Goal: Task Accomplishment & Management: Use online tool/utility

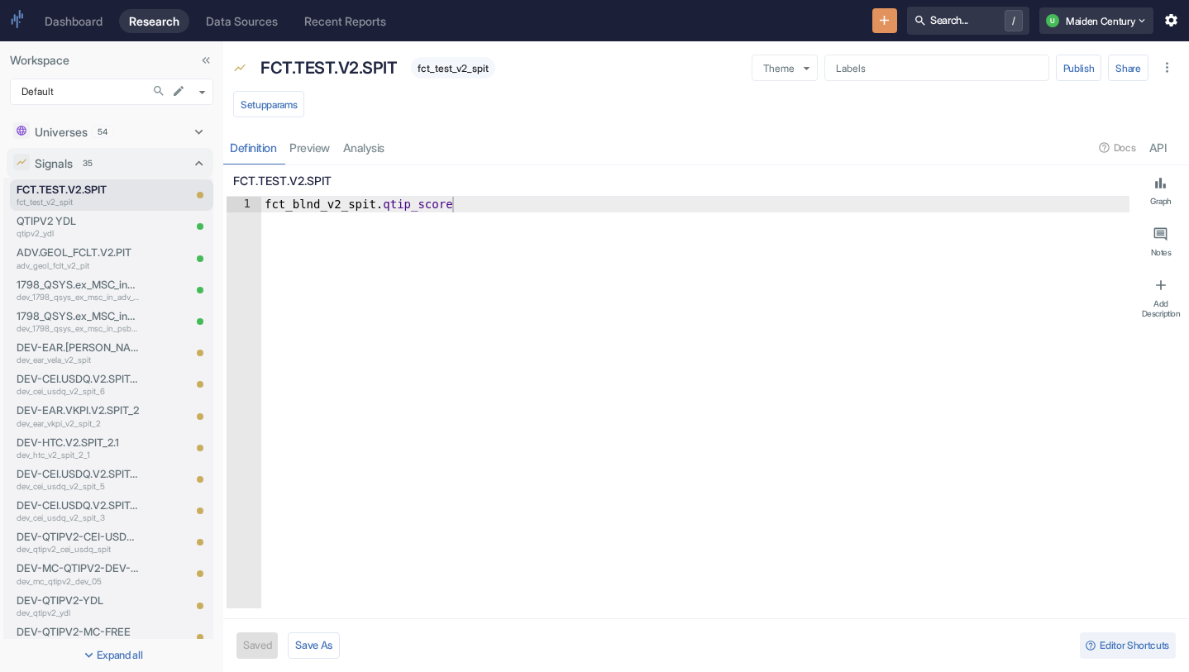
click at [691, 113] on body "Dashboard Research Data Sources Recent Reports Search... / U Maiden Century Wor…" at bounding box center [594, 336] width 1189 height 672
click at [876, 21] on icon "New Resource" at bounding box center [884, 20] width 16 height 16
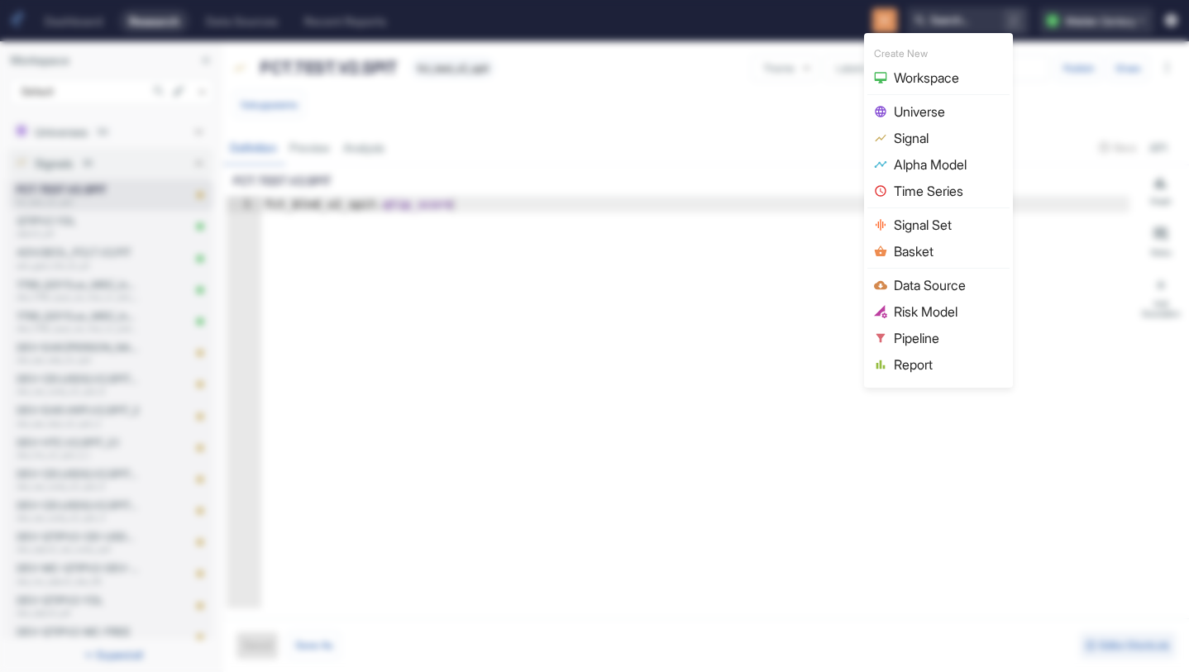
click at [927, 276] on span "Data Source" at bounding box center [948, 285] width 109 height 20
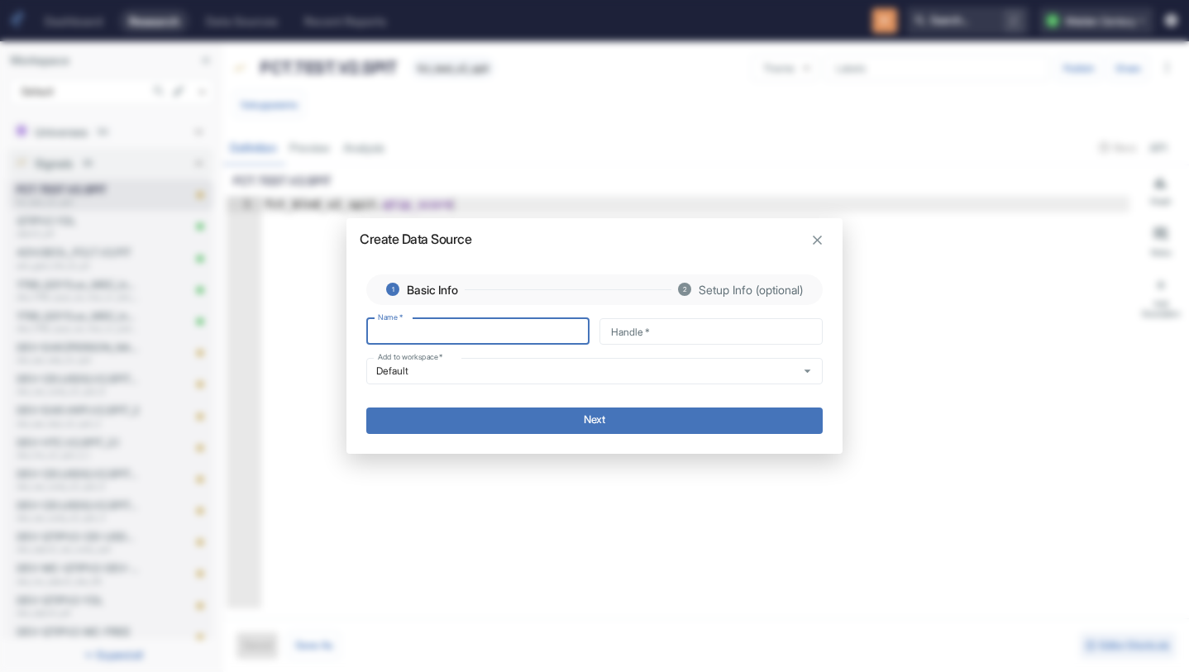
type input "E"
type input "e"
type input "EA"
type input "ea"
type input "EAR"
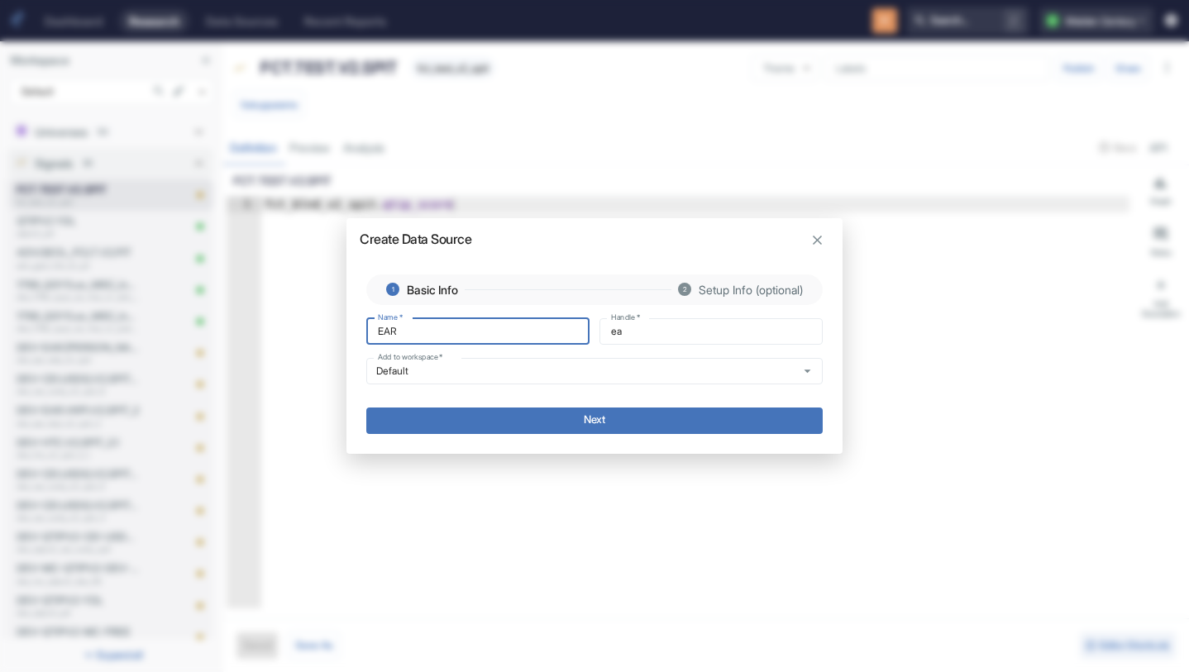
type input "ear"
type input "EAR."
type input "ear_"
type input "EAR.O"
type input "ear_o"
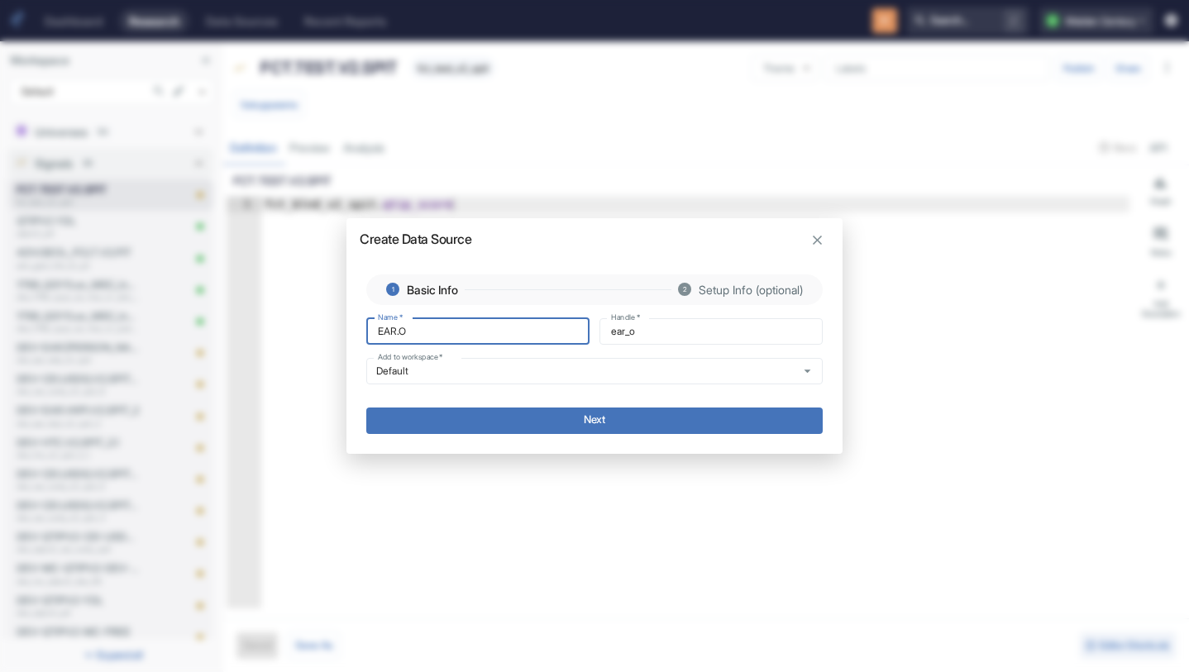
type input "EAR.OK"
type input "ear_ok"
type input "EAR.OKP"
type input "ear_okp"
type input "EAR.OKPI"
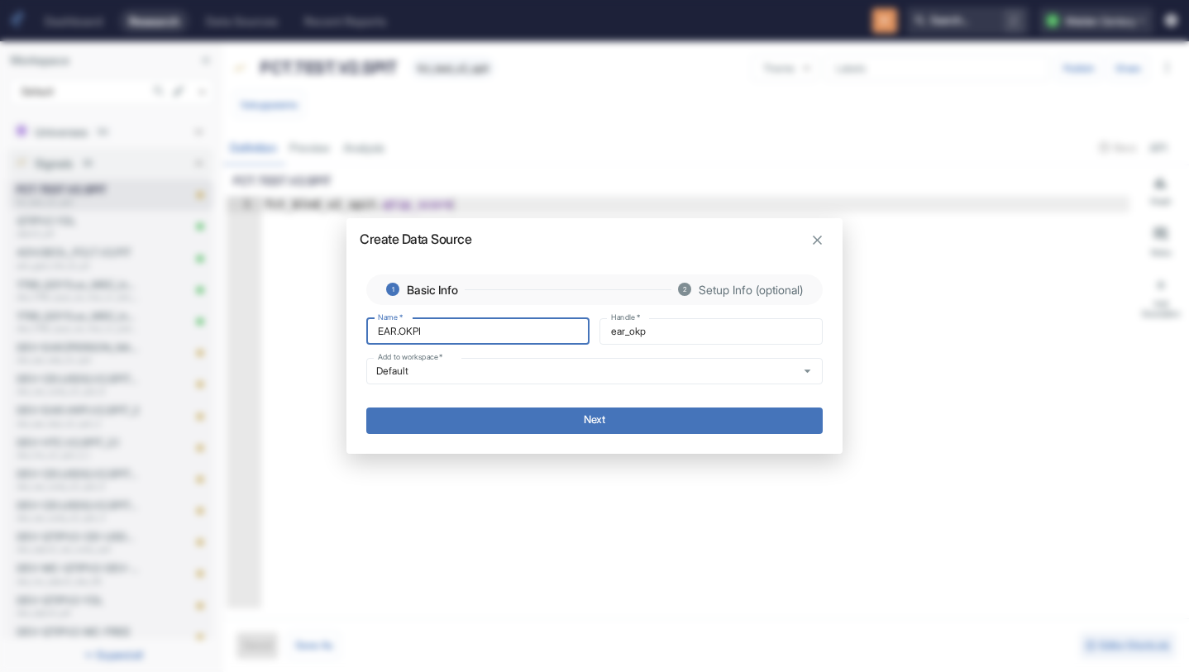
type input "ear_okpi"
type input "EAR.OKPI."
type input "ear_okpi_"
type input "EAR.OKPI.V"
type input "ear_okpi_v"
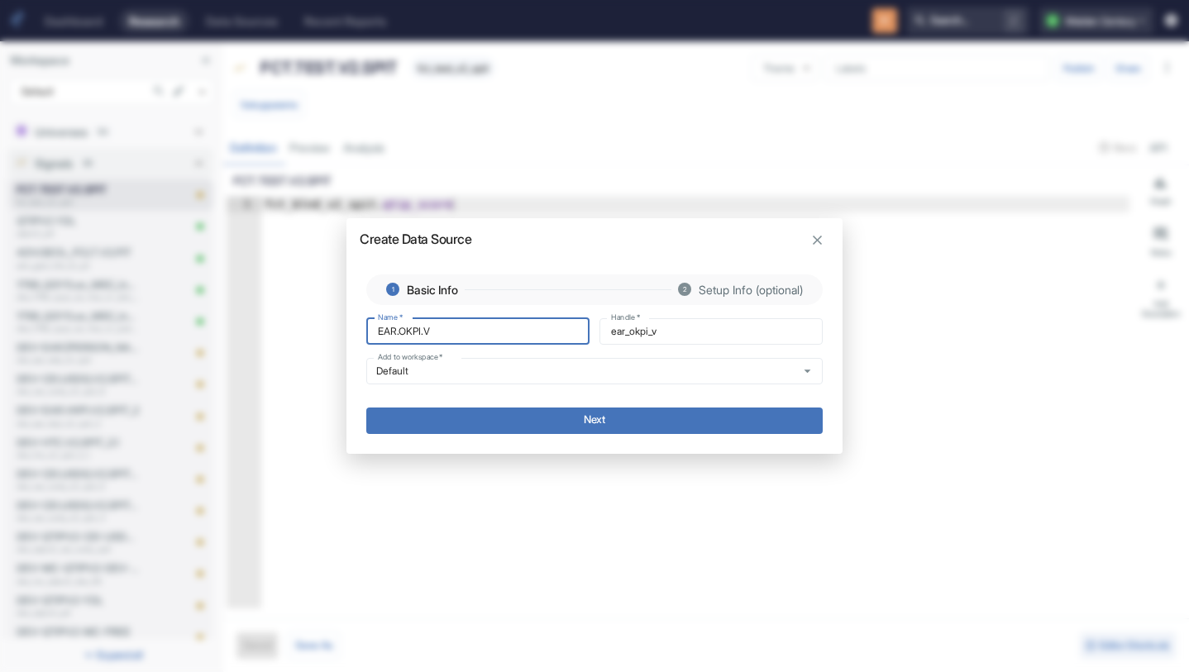
type input "EAR.OKPI.V2"
type input "ear_okpi_v2"
type input "EAR.OKPI.V2."
type input "ear_okpi_v2_"
type input "EAR.OKPI.V2.P"
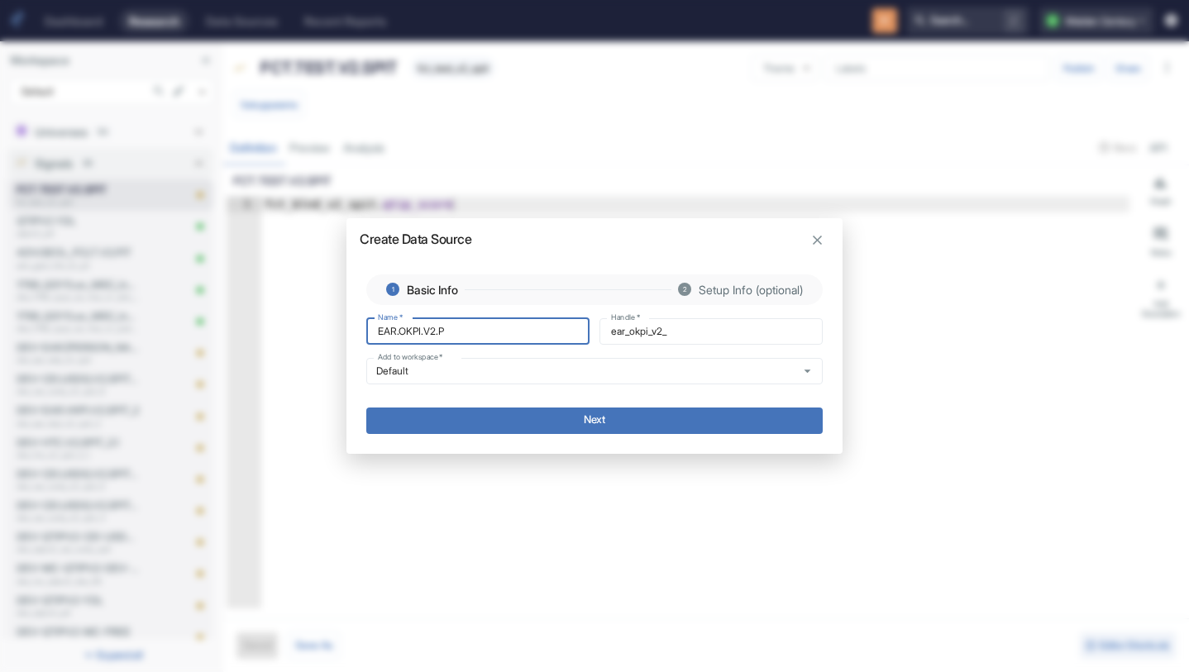
type input "ear_okpi_v2_p"
type input "EAR.OKPI.V2.PI"
type input "ear_okpi_v2_pi"
type input "EAR.OKPI.V2.PIT"
type input "ear_okpi_v2_pit"
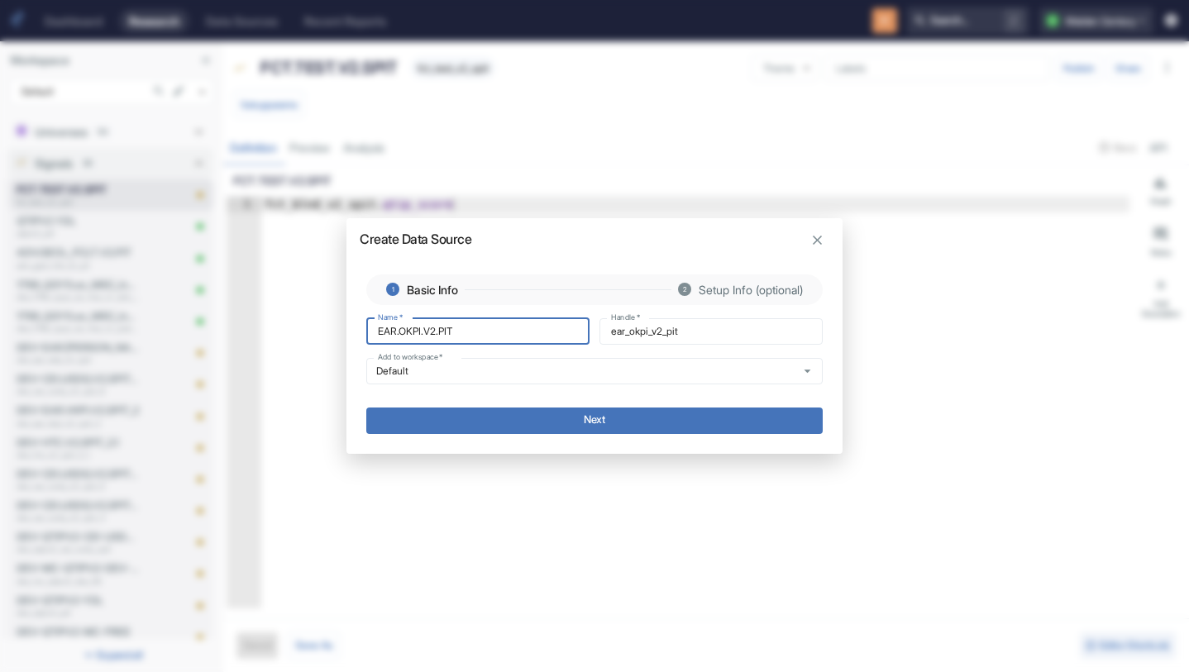
type input "EAR.OKPI.V2.PIT_"
type input "ear_okpi_v2_pit_"
type input "EAR.OKPI.V2.PIT_2"
type input "ear_okpi_v2_pit_2"
type input "EAR.OKPI.V2.PIT_2"
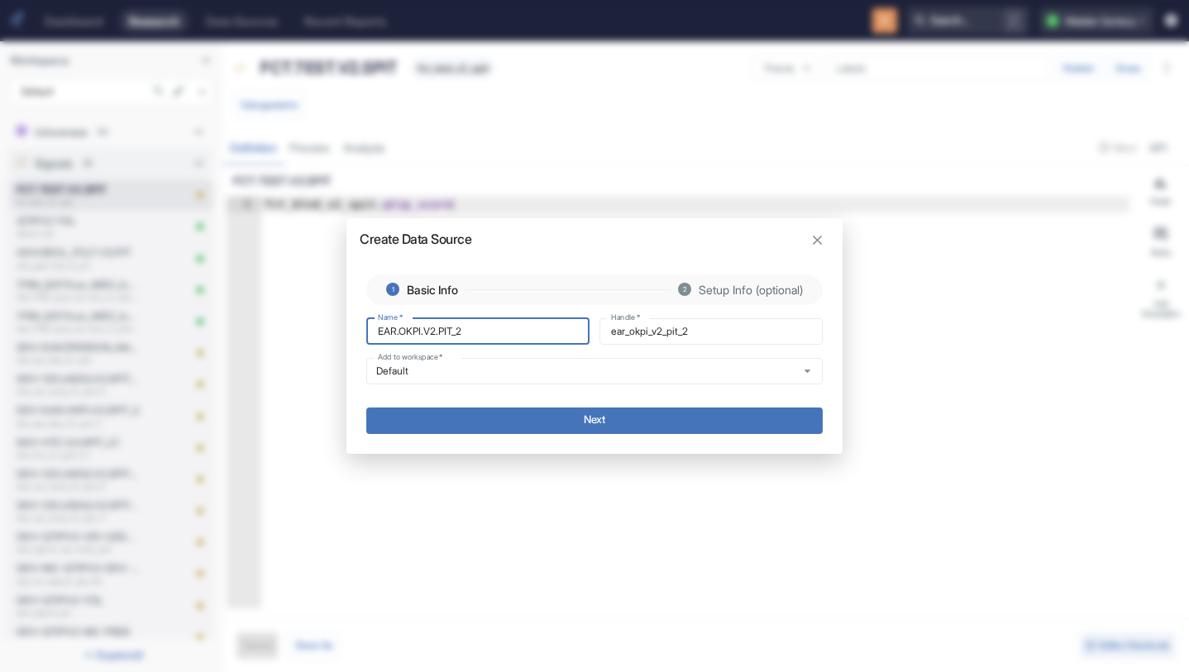
click at [579, 410] on button "Next" at bounding box center [594, 421] width 456 height 26
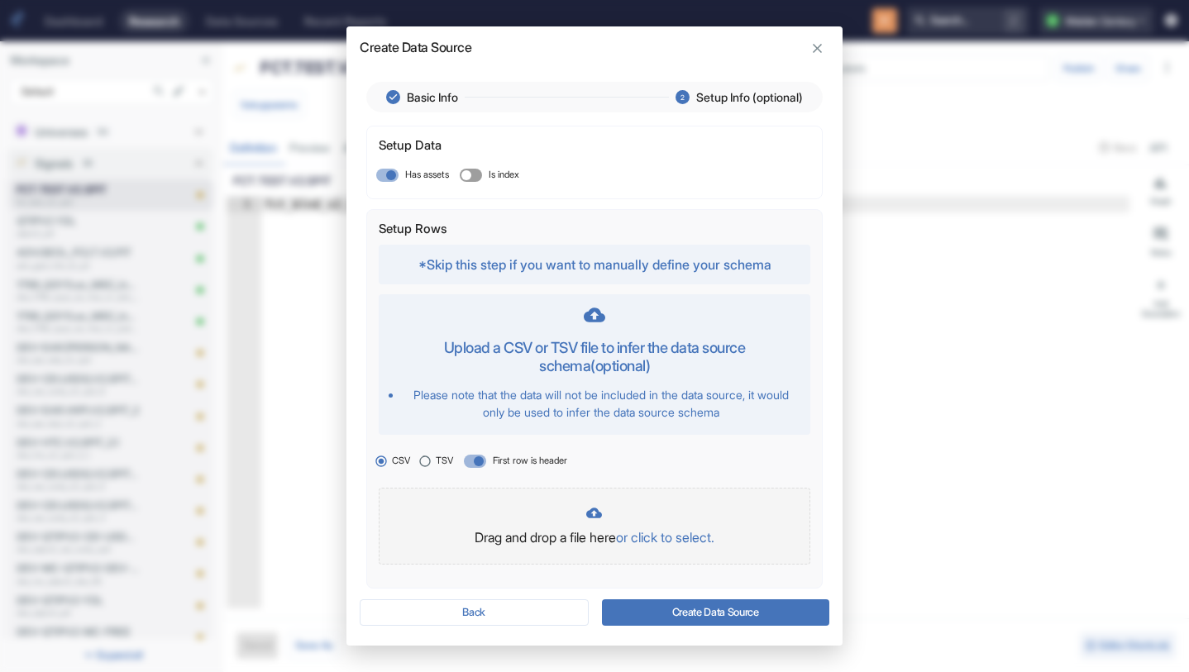
click at [658, 541] on p "or click to select." at bounding box center [665, 537] width 98 height 20
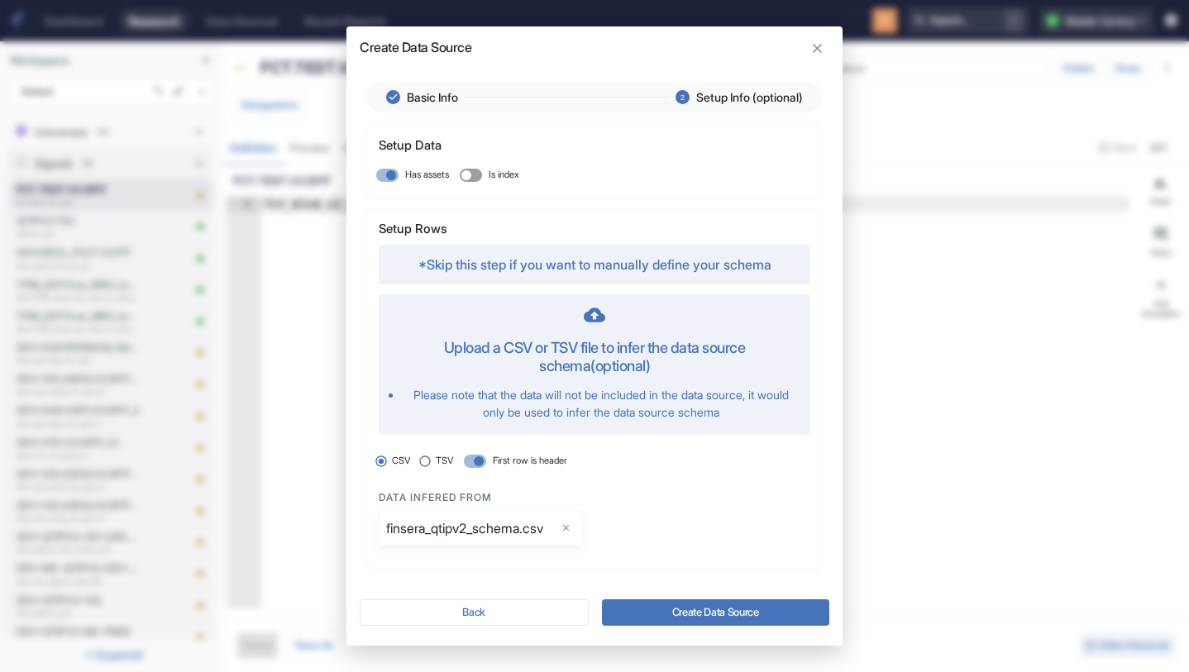
click at [736, 611] on button "Create Data Source" at bounding box center [715, 612] width 227 height 26
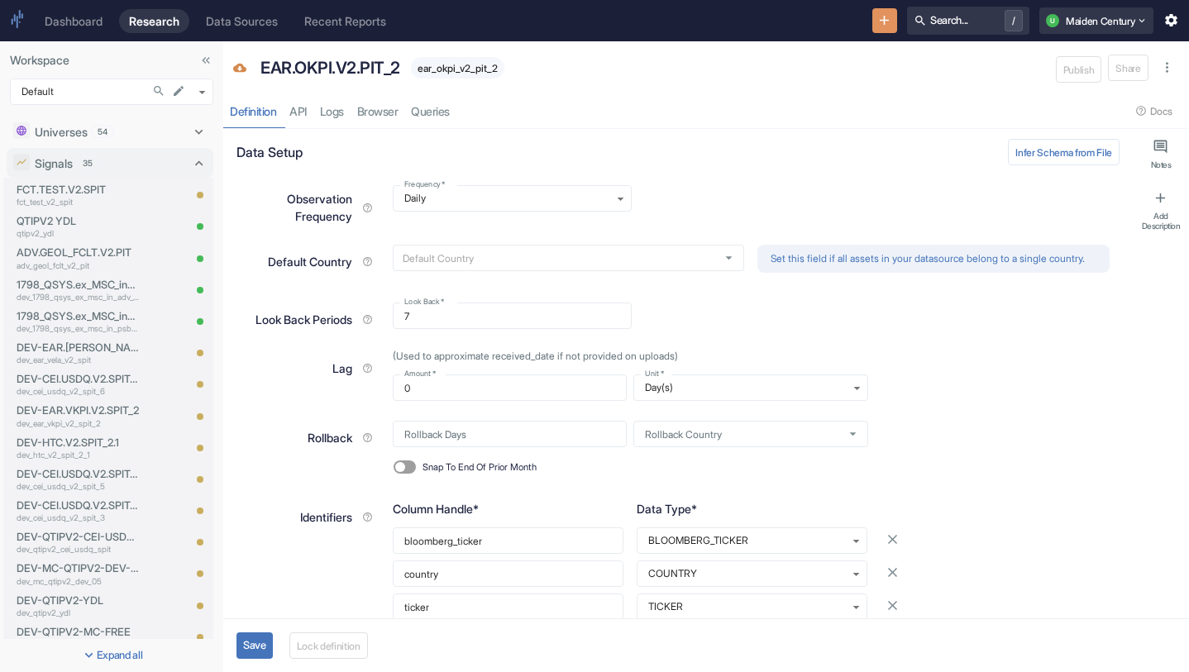
click at [255, 646] on button "Save" at bounding box center [254, 645] width 36 height 26
click at [350, 637] on button "Lock definition" at bounding box center [333, 645] width 79 height 26
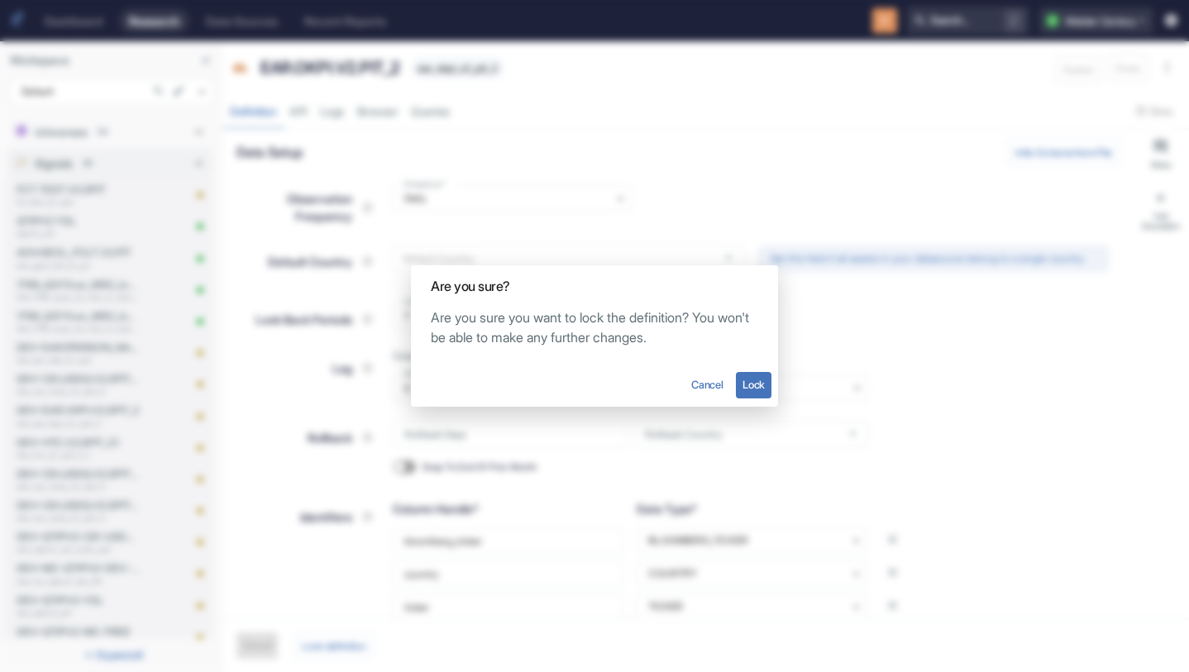
click at [749, 379] on button "Lock" at bounding box center [754, 385] width 36 height 26
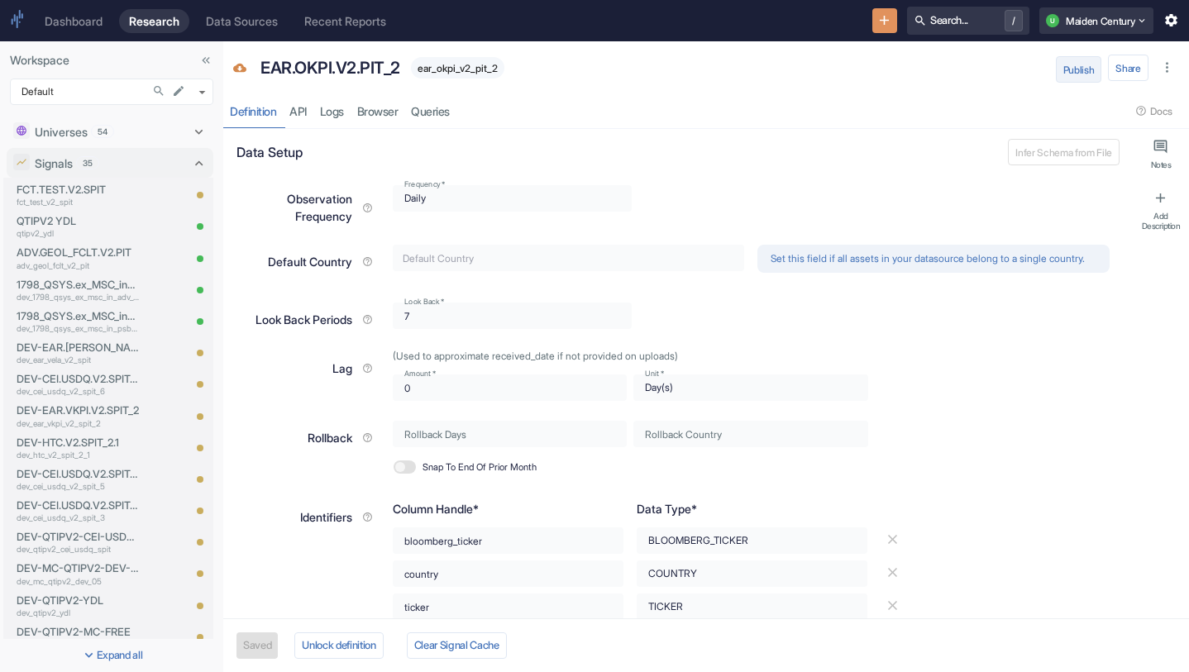
click at [1074, 76] on button "Publish" at bounding box center [1079, 69] width 46 height 26
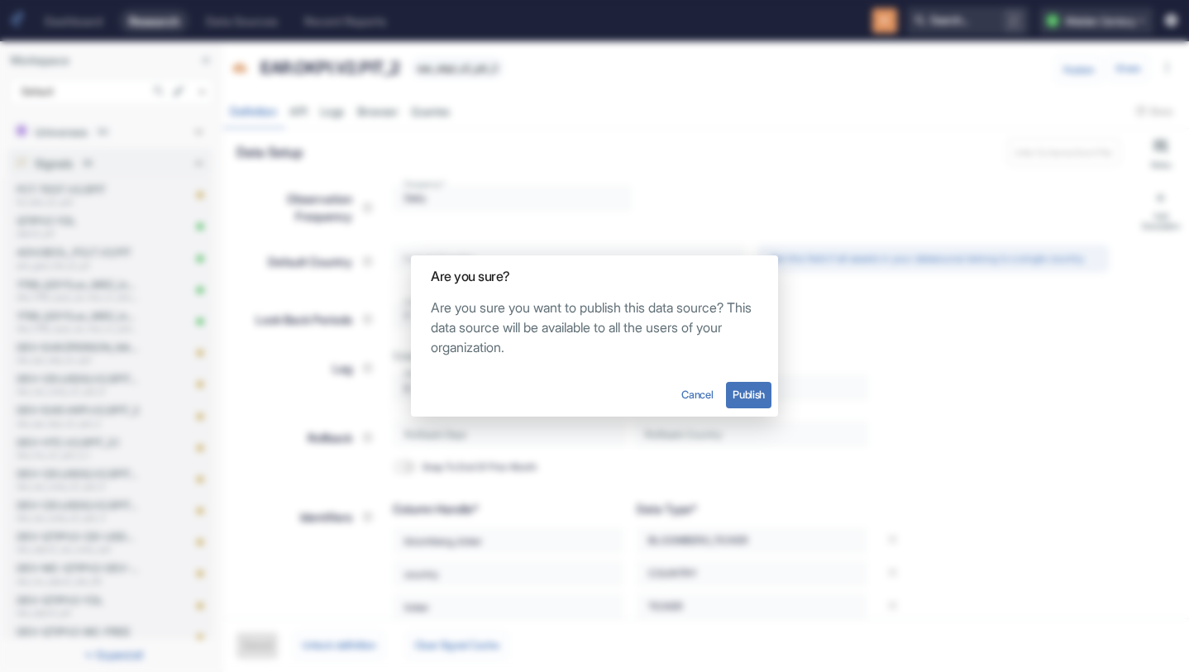
click at [768, 386] on button "Publish" at bounding box center [748, 395] width 45 height 26
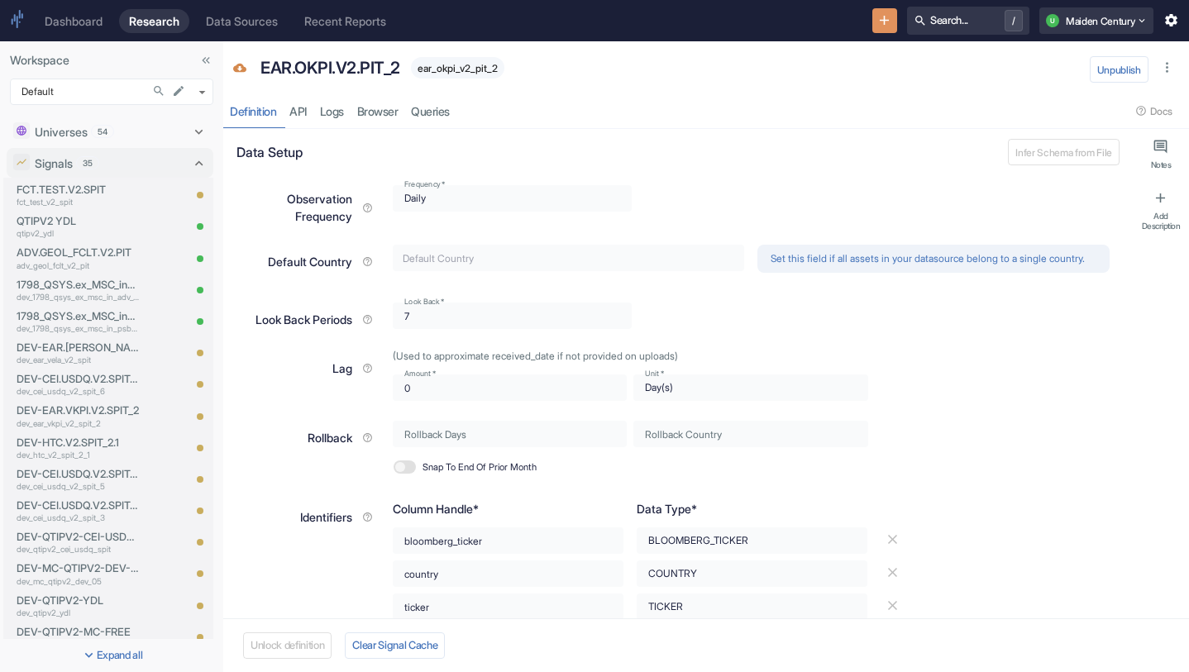
click at [490, 69] on span "ear_okpi_v2_pit_2" at bounding box center [457, 68] width 93 height 12
copy span "ear_okpi_v2_pit_2"
click at [470, 72] on span "ear_okpi_v2_pit_2" at bounding box center [457, 68] width 93 height 12
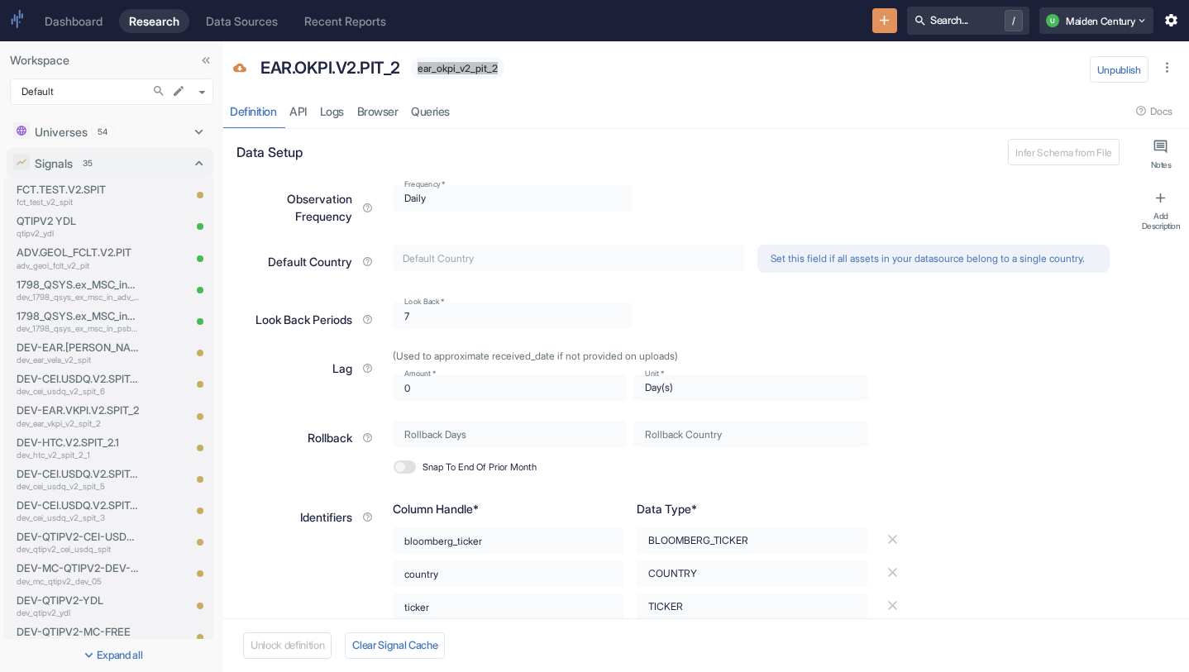
type textarea "x"
click at [331, 120] on link "Logs" at bounding box center [331, 111] width 37 height 34
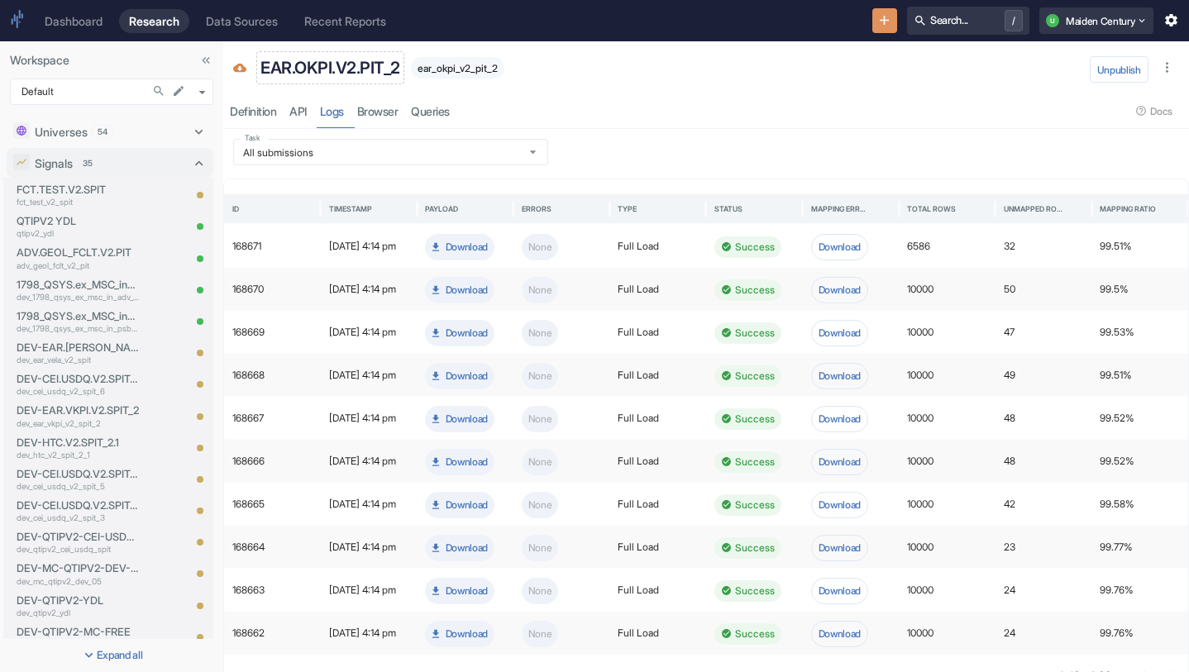
click at [378, 60] on p "EAR.OKPI.V2.PIT_2" at bounding box center [330, 67] width 140 height 25
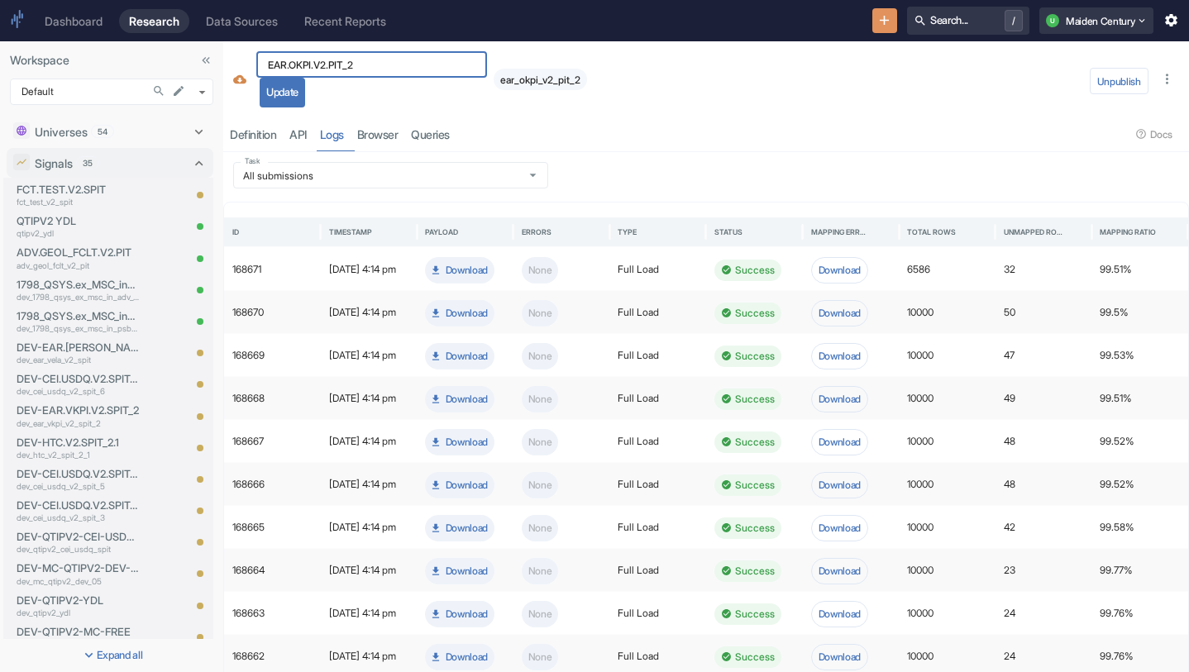
click at [391, 89] on div "EAR.OKPI.V2.PIT_2 ​ Update" at bounding box center [371, 79] width 231 height 56
click at [392, 92] on div "EAR.OKPI.V2.PIT_2 ​ Update" at bounding box center [371, 79] width 231 height 56
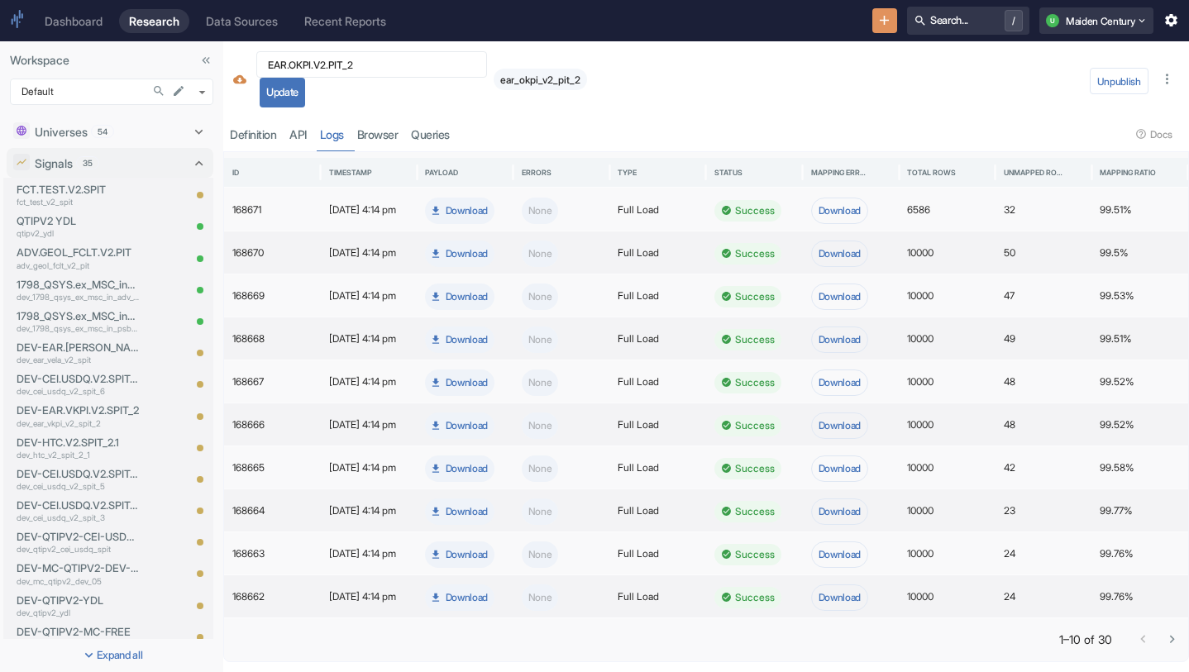
click at [1175, 637] on icon "Go to next page" at bounding box center [1172, 640] width 16 height 16
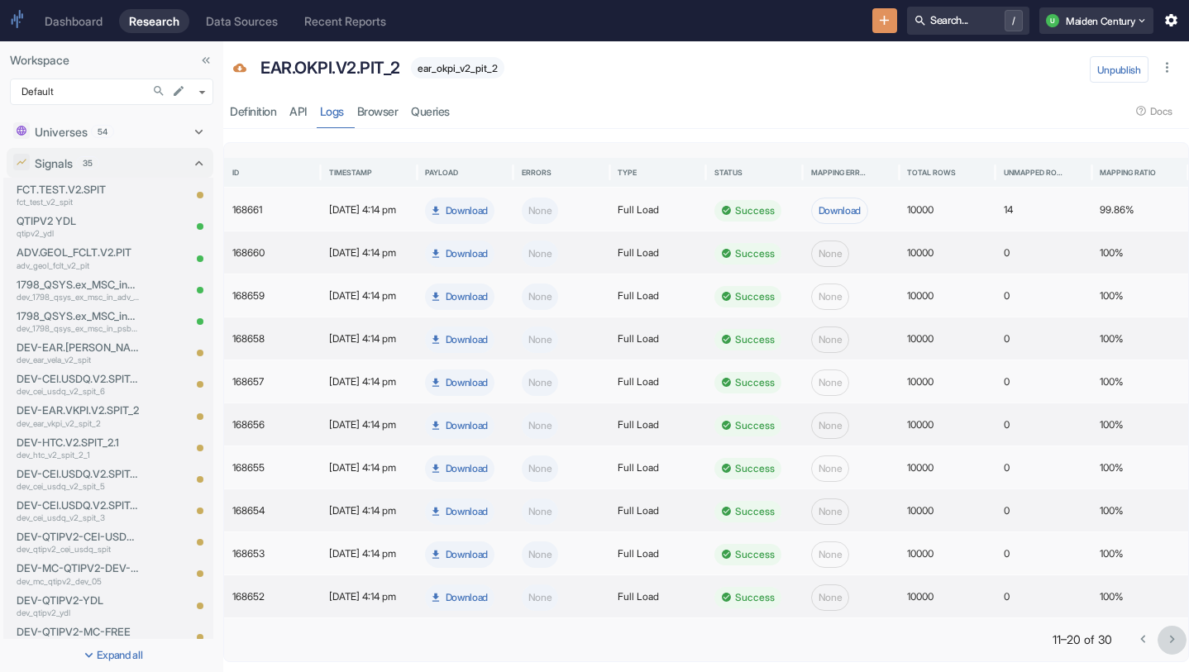
click at [1175, 637] on icon "Go to next page" at bounding box center [1172, 640] width 16 height 16
click at [1175, 637] on div at bounding box center [1157, 639] width 58 height 29
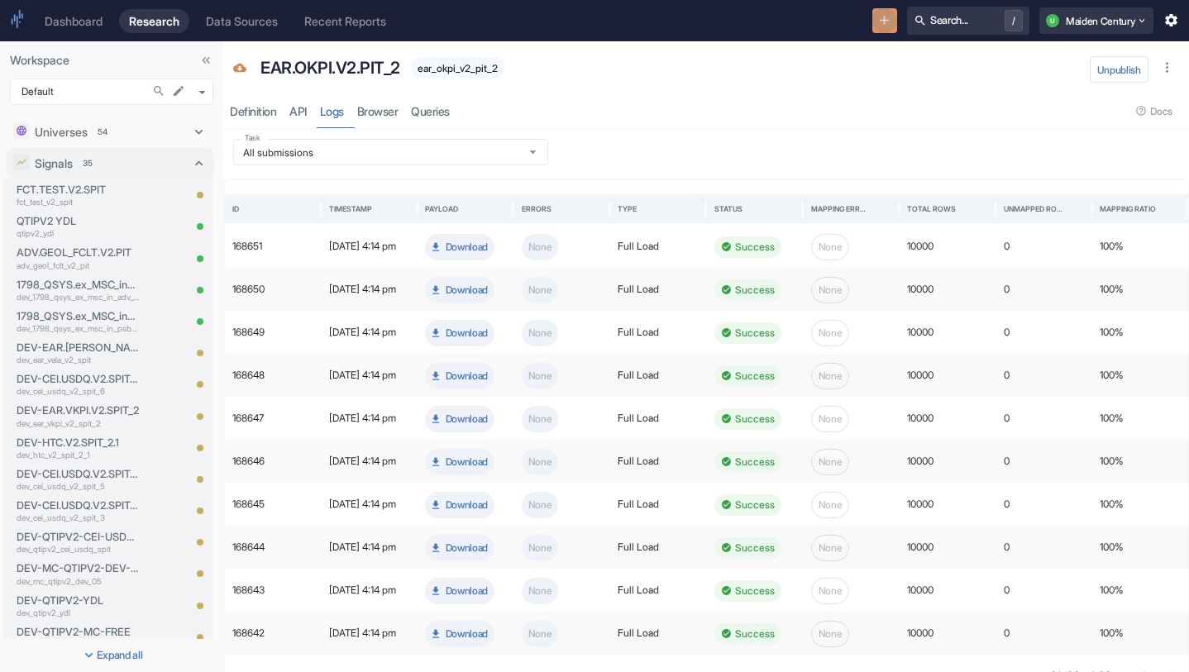
click at [876, 27] on icon "New Resource" at bounding box center [884, 20] width 16 height 16
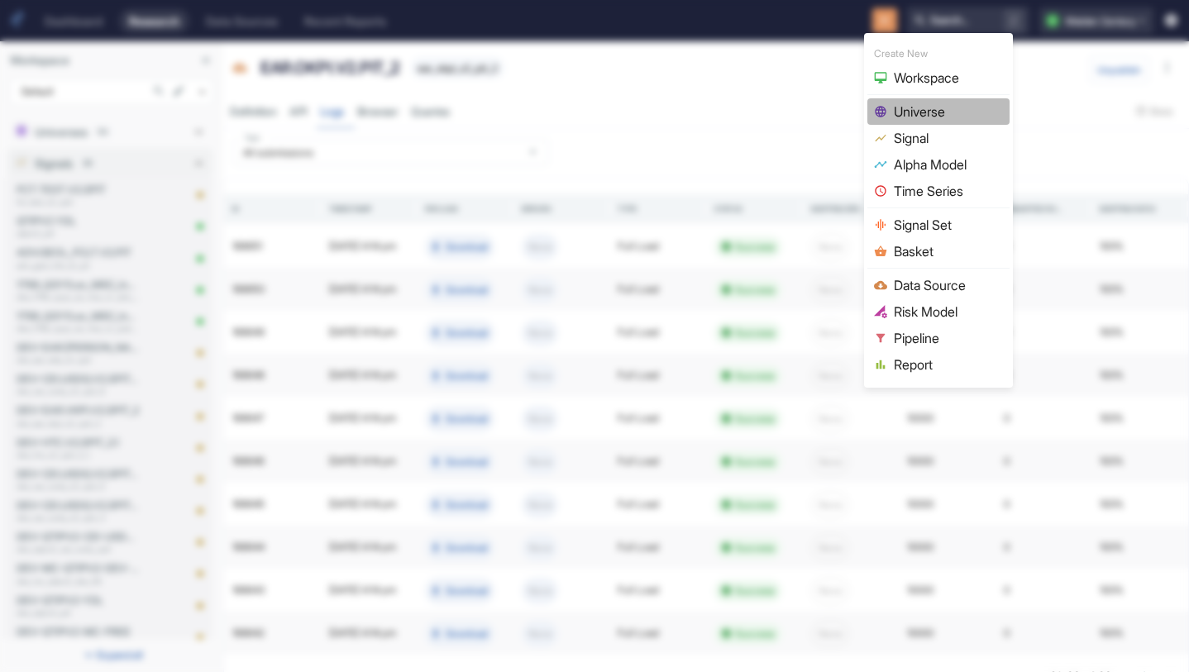
click at [956, 115] on span "Universe" at bounding box center [948, 112] width 109 height 20
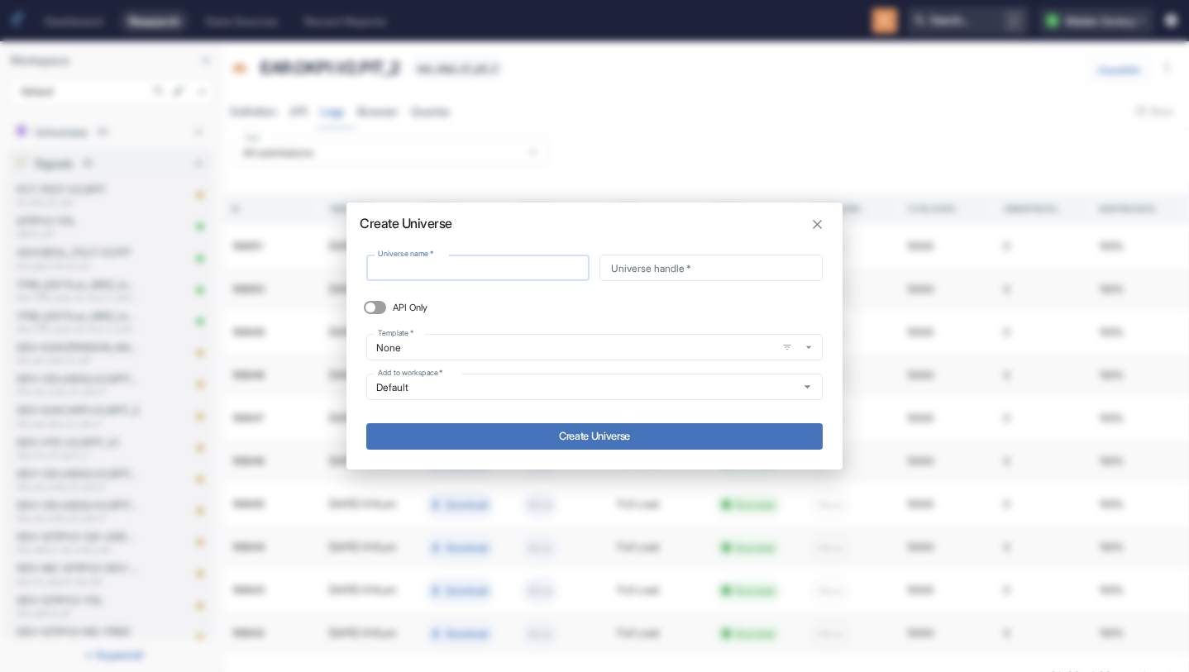
type input "EAR.OKPI.V2.PIT_2"
type input "ear_okpi_v2_pit_2"
type input "EAR.OKPI.V2.PIT_2"
click at [585, 436] on button "Create Universe" at bounding box center [594, 436] width 456 height 26
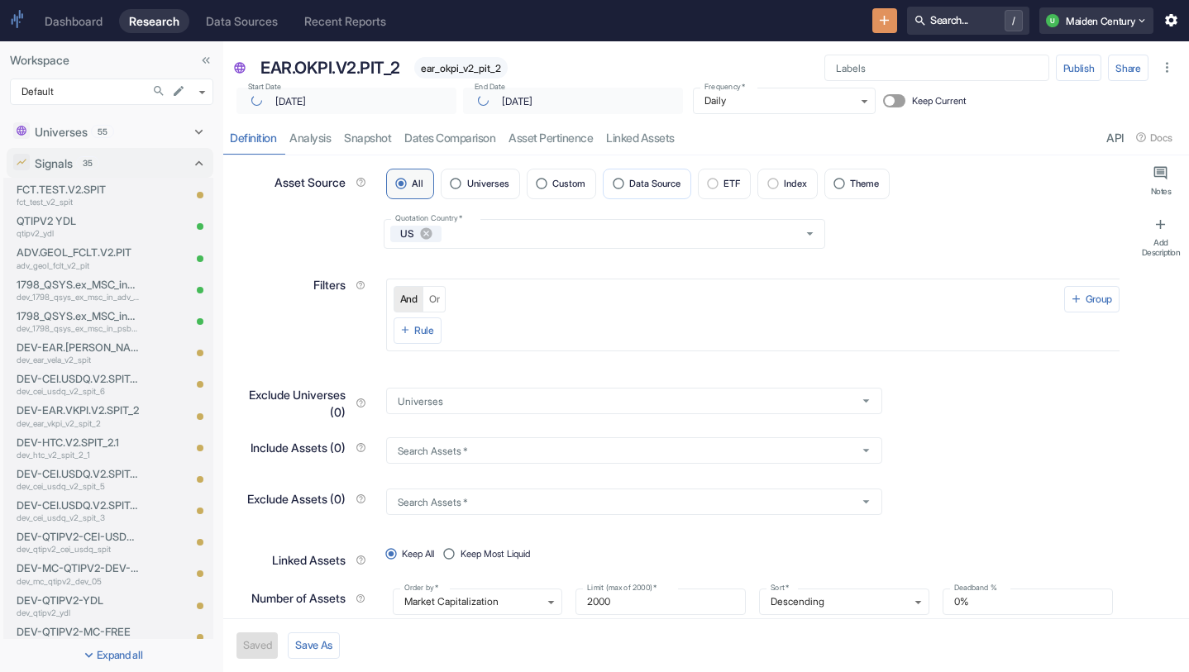
type input "[DATE]"
click at [665, 189] on label "Data Source" at bounding box center [647, 184] width 88 height 31
click at [629, 189] on input "Data Source" at bounding box center [618, 184] width 22 height 22
radio input "true"
click at [550, 243] on input "Data Source Path   *" at bounding box center [604, 245] width 441 height 26
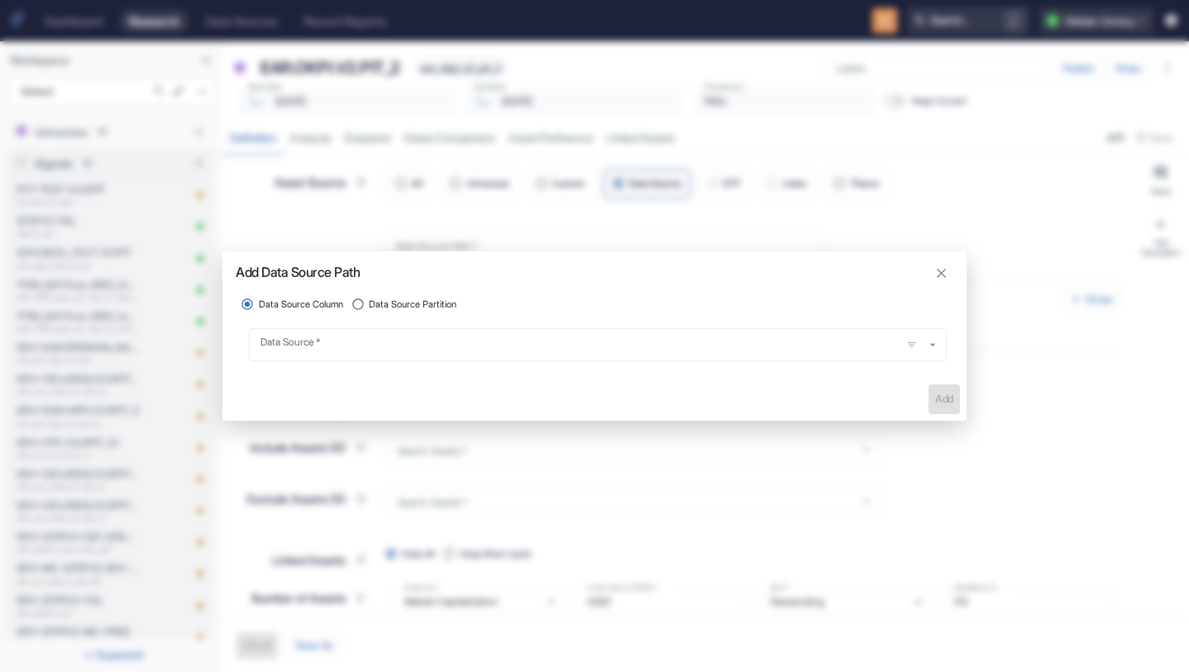
type textarea "x"
click at [439, 302] on span "Data Source Partition" at bounding box center [413, 305] width 88 height 14
click at [370, 302] on input "Data Source Partition" at bounding box center [358, 304] width 22 height 22
radio input "true"
click at [451, 338] on input "Data Source   *" at bounding box center [575, 345] width 639 height 18
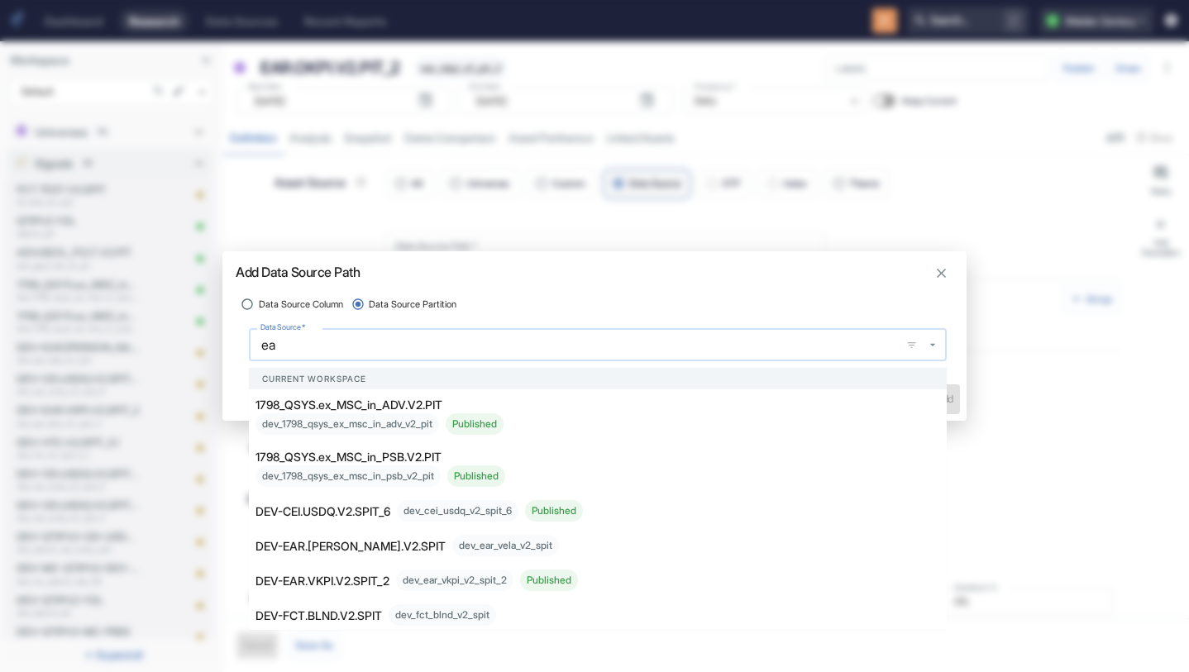
type input "ear"
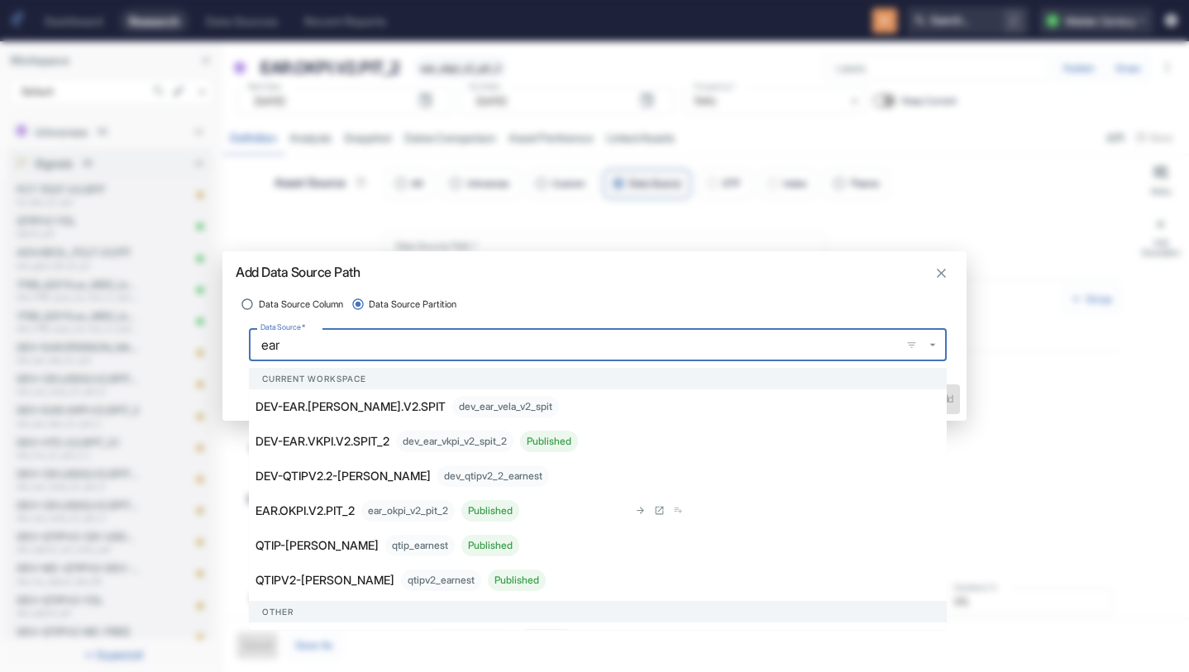
click at [408, 503] on div "ear_okpi_v2_pit_2 Published" at bounding box center [440, 510] width 158 height 21
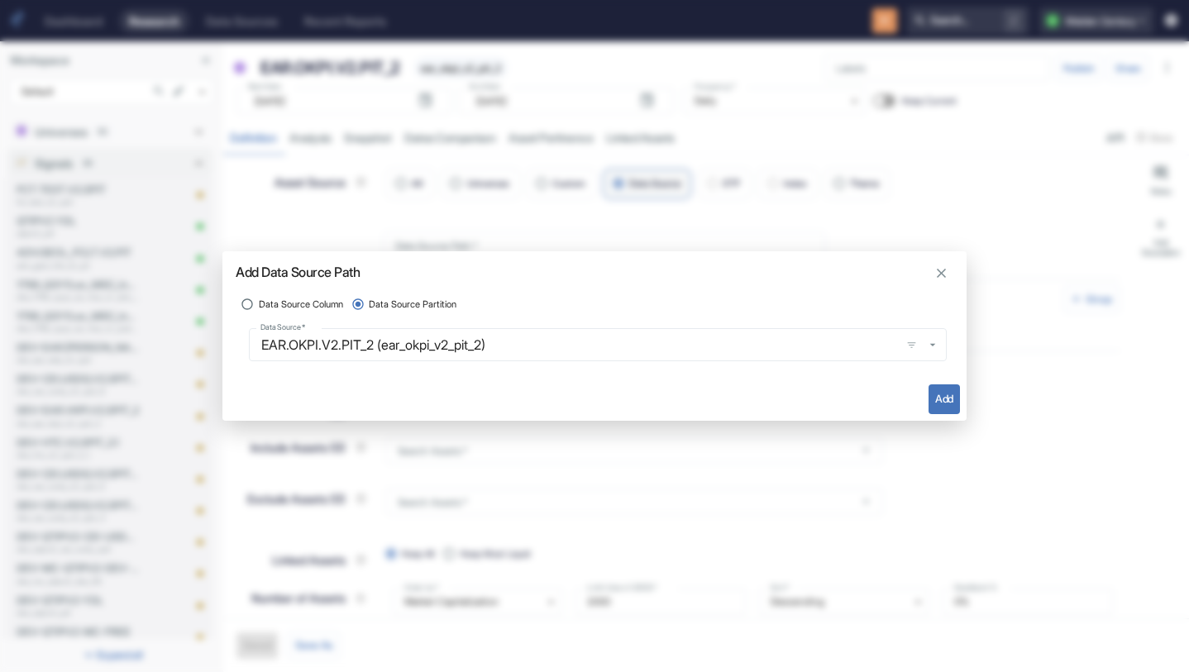
click at [936, 395] on button "Add" at bounding box center [943, 399] width 31 height 30
type textarea "x"
type input "ear_okpi_v2_pit_2"
radio input "true"
radio input "false"
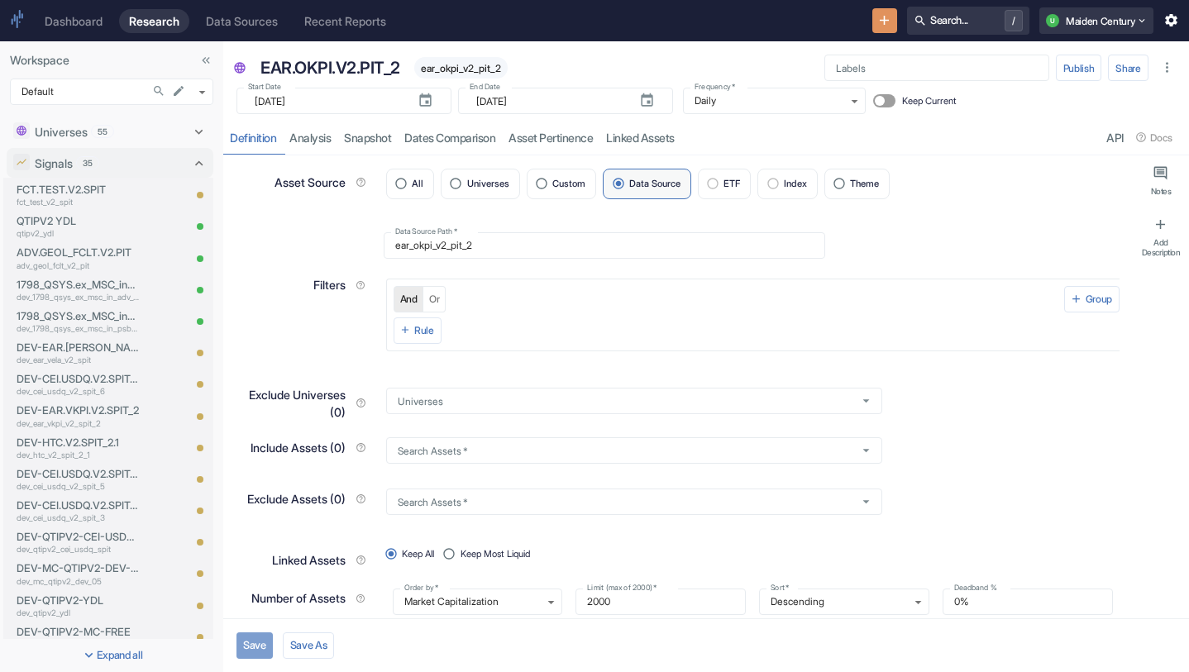
click at [259, 638] on button "Save" at bounding box center [254, 645] width 36 height 26
type textarea "x"
type input "[DATE]"
click at [312, 140] on link "analysis" at bounding box center [310, 138] width 55 height 34
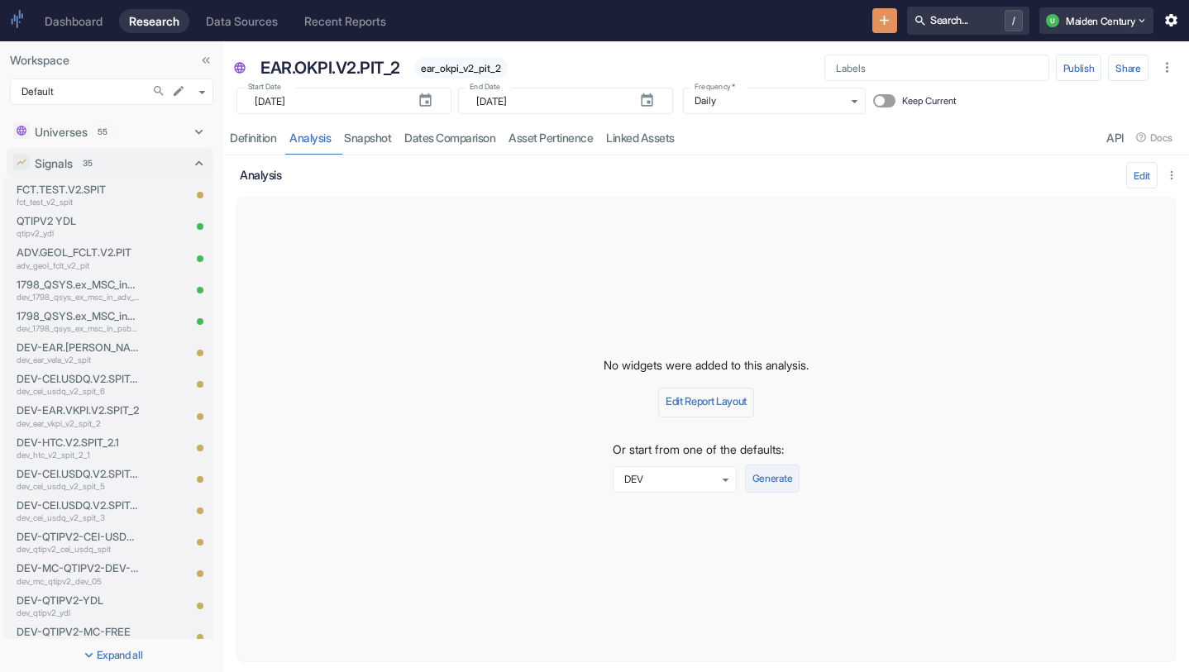
click at [791, 480] on button "Generate" at bounding box center [772, 479] width 55 height 28
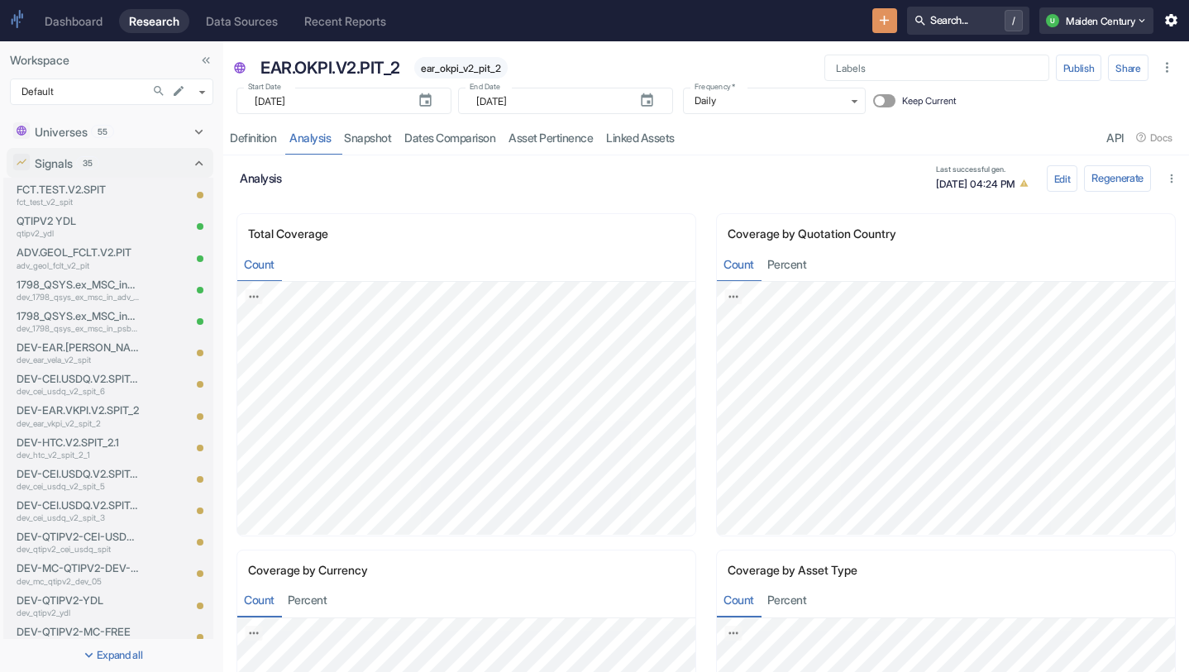
click at [165, 88] on button "Search in Workspace..." at bounding box center [158, 90] width 21 height 21
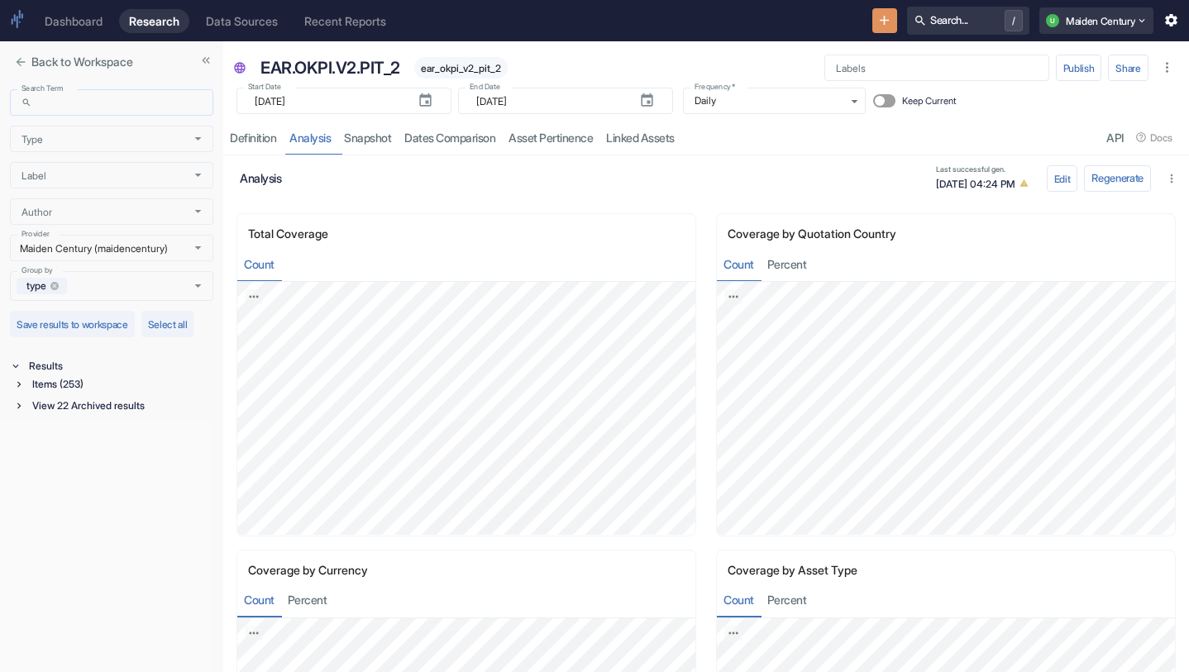
click at [84, 103] on input "Search Term" at bounding box center [126, 102] width 174 height 26
type input "okpi"
click at [76, 382] on div "Items (8)" at bounding box center [121, 384] width 184 height 18
click at [103, 426] on div "Data Source (3)" at bounding box center [122, 424] width 181 height 18
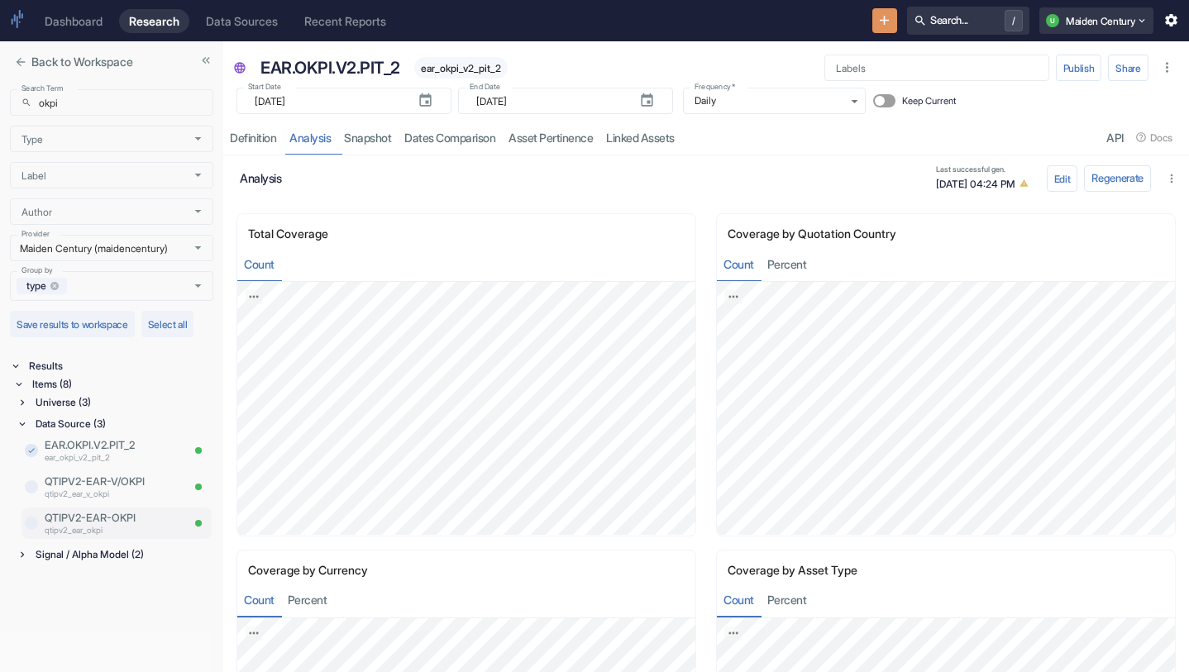
click at [114, 526] on p "qtipv2_ear_okpi" at bounding box center [113, 530] width 136 height 12
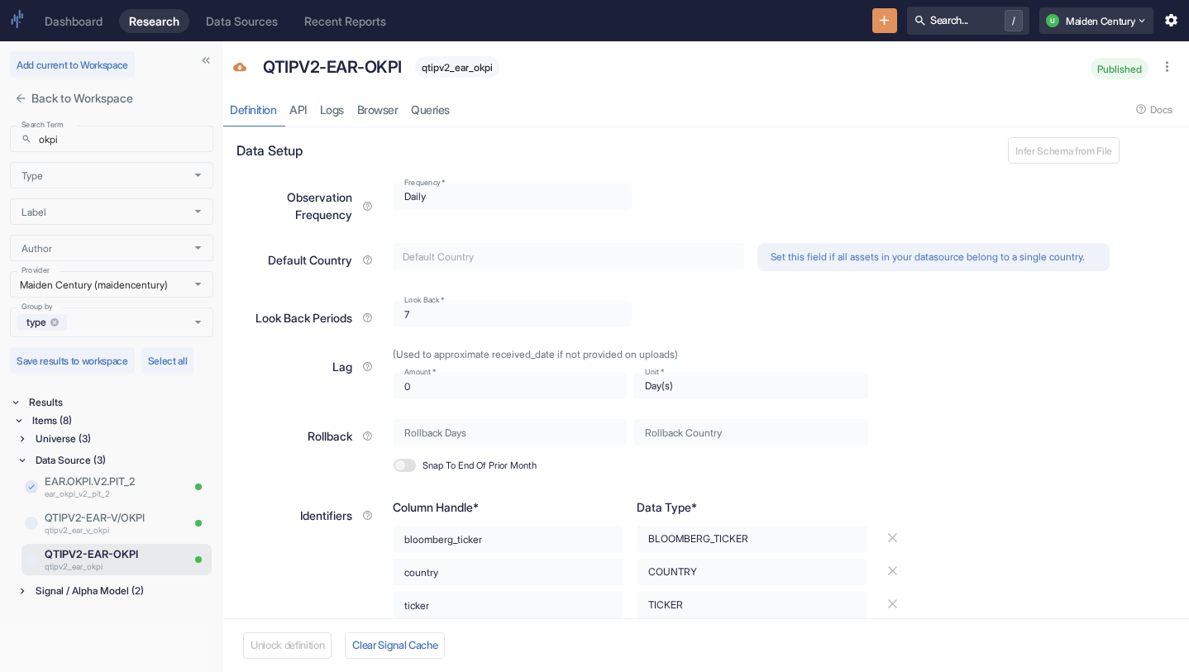
click at [95, 440] on div "Universe (3)" at bounding box center [122, 439] width 181 height 18
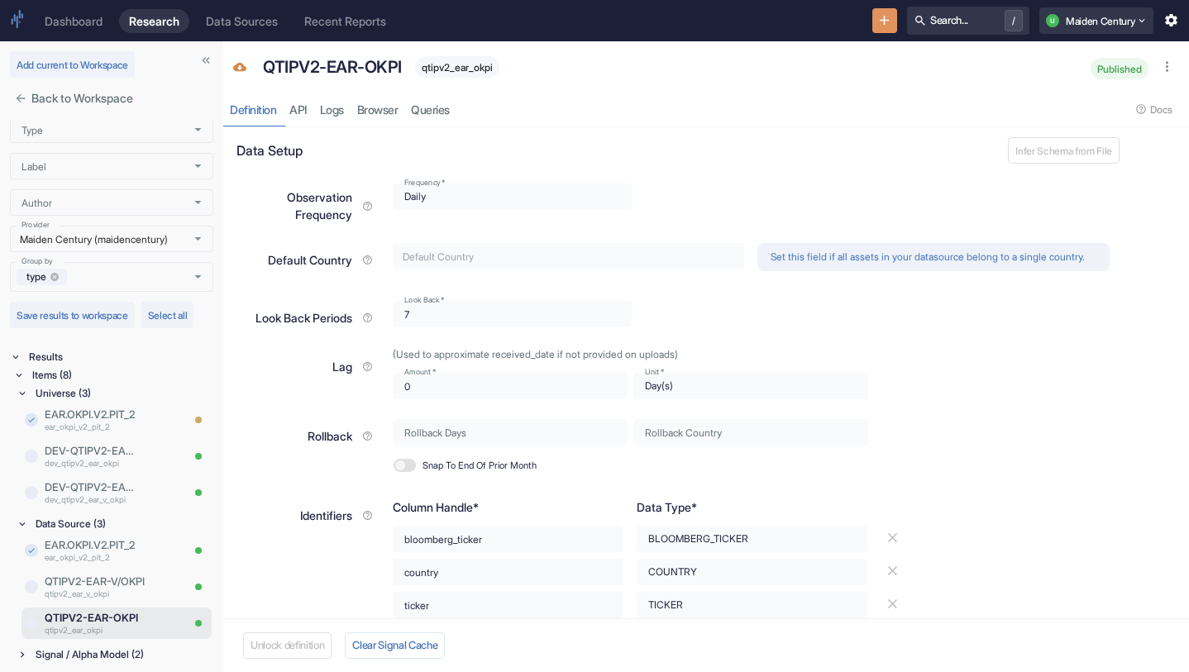
scroll to position [47, 0]
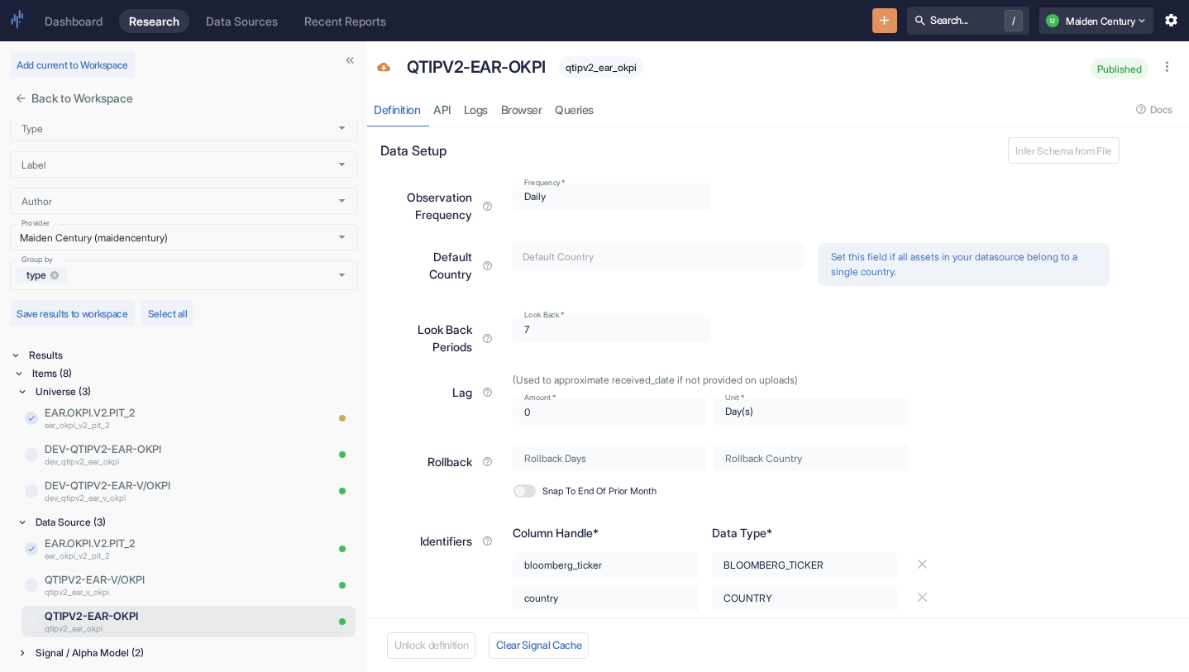
drag, startPoint x: 220, startPoint y: 372, endPoint x: 364, endPoint y: 372, distance: 143.8
click at [199, 455] on p "DEV-QTIPV2-EAR-OKPI" at bounding box center [163, 449] width 236 height 16
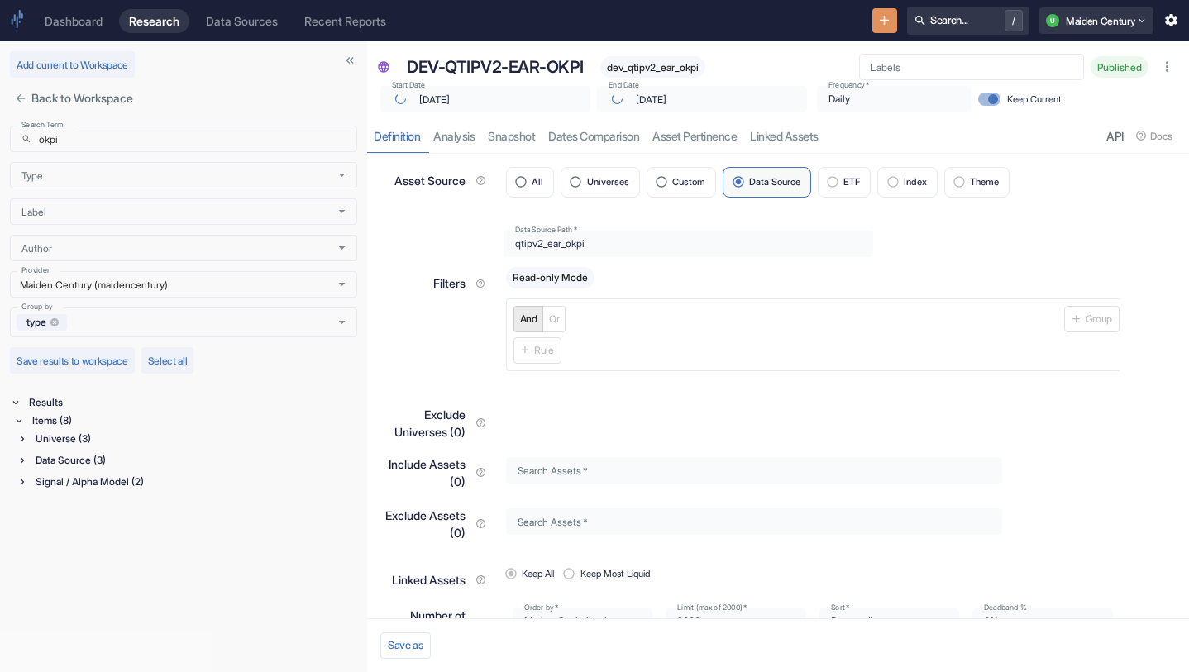
type input "[DATE]"
click at [473, 127] on link "analysis" at bounding box center [454, 136] width 55 height 34
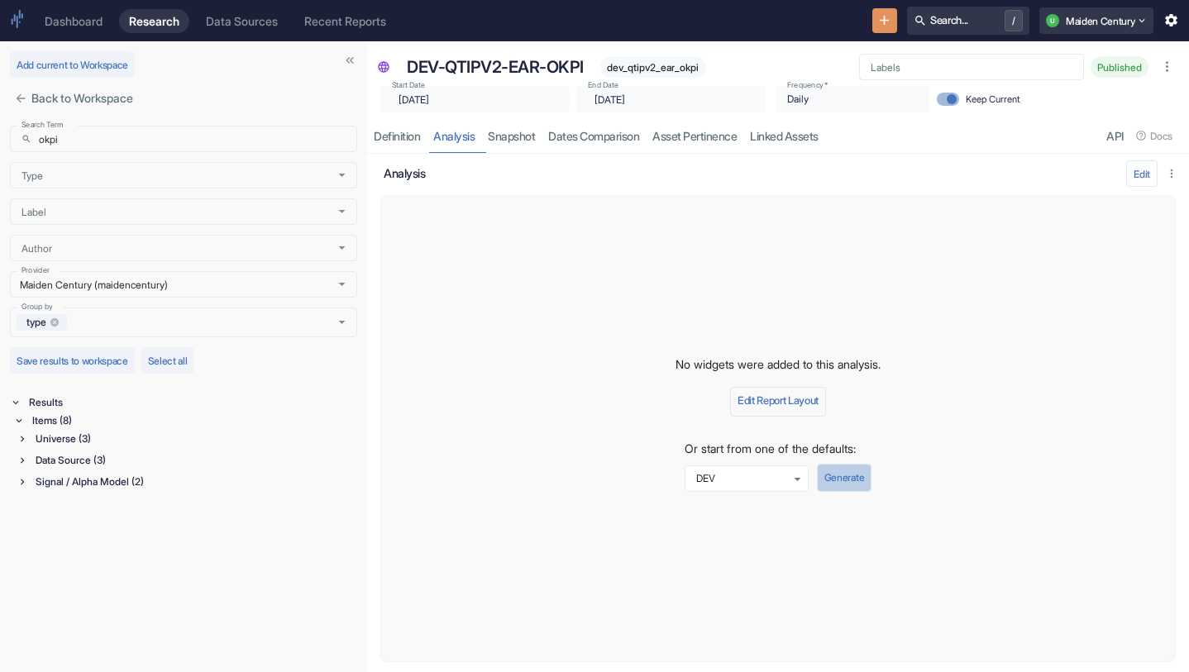
click at [847, 486] on button "Generate" at bounding box center [844, 478] width 55 height 28
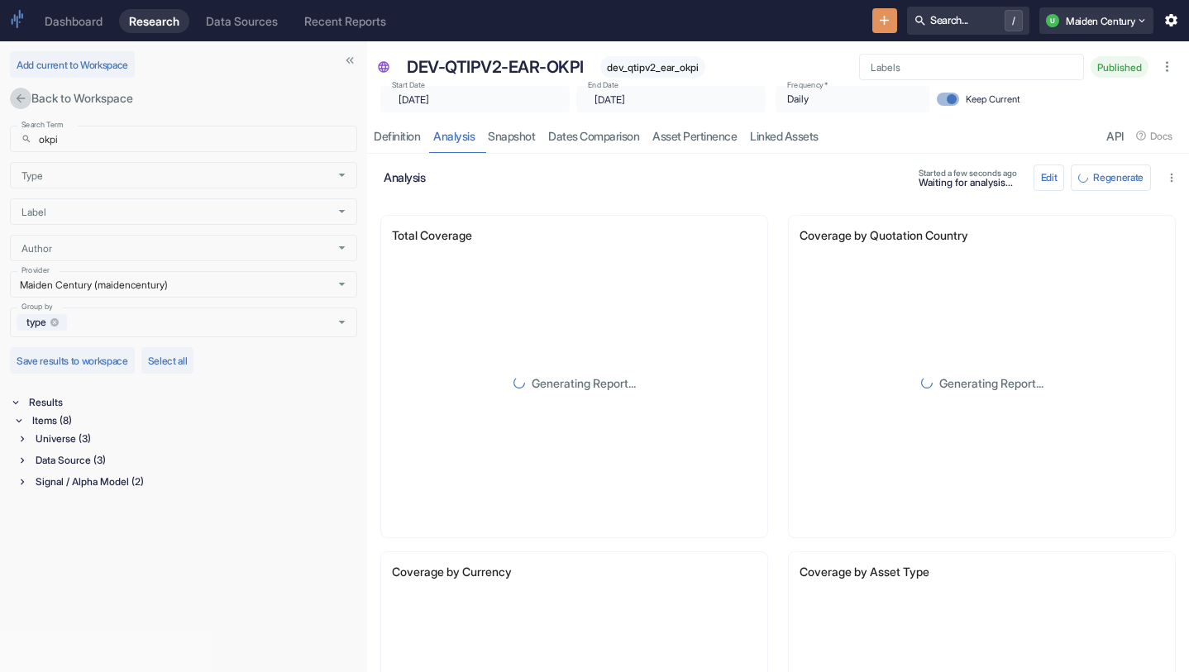
click at [14, 93] on icon "close" at bounding box center [20, 98] width 13 height 13
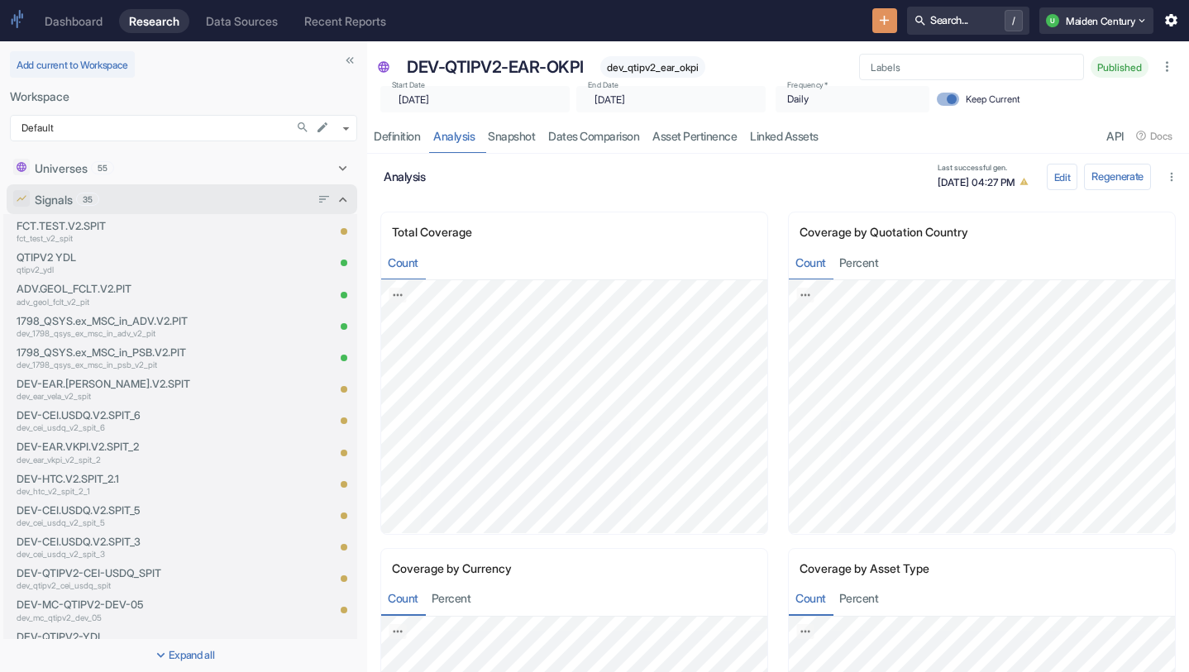
click at [136, 196] on div "Signals 35" at bounding box center [172, 199] width 275 height 17
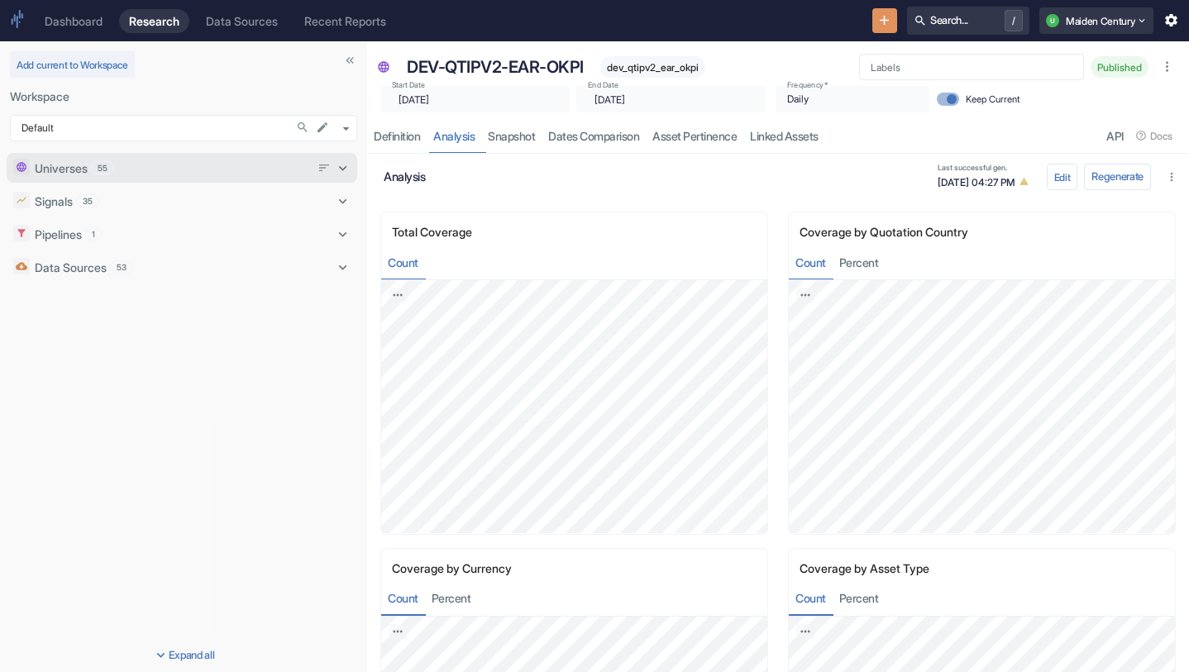
click at [131, 169] on div "Universes 55" at bounding box center [172, 168] width 275 height 17
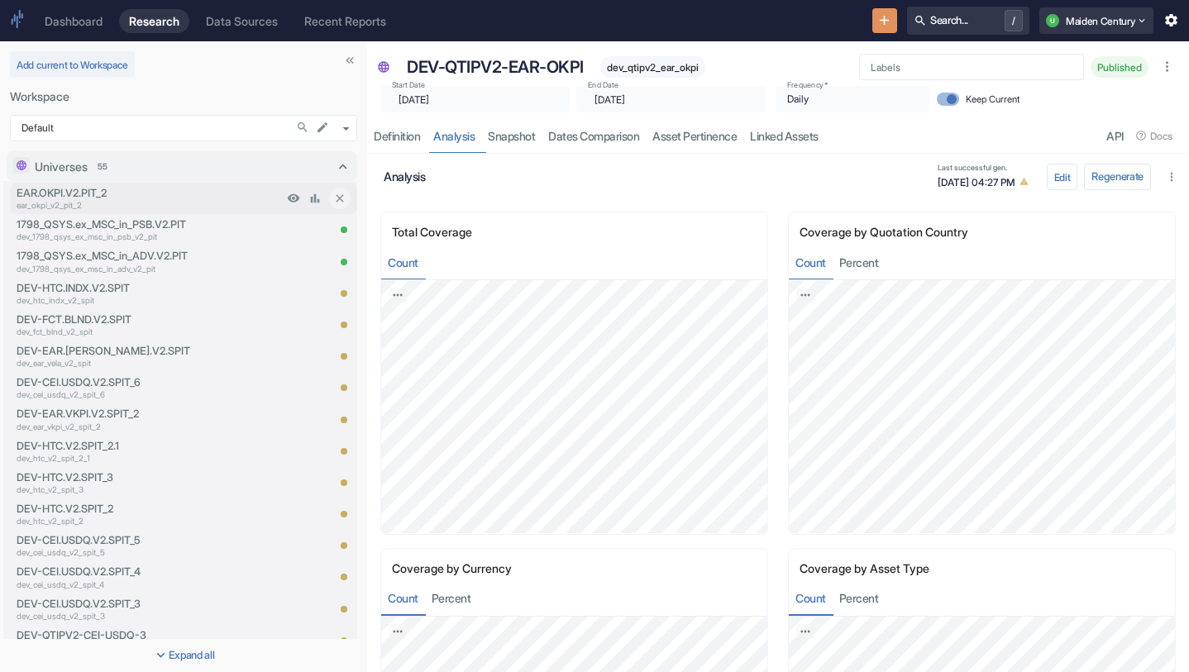
click at [164, 190] on p "EAR.OKPI.V2.PIT_2" at bounding box center [150, 193] width 266 height 16
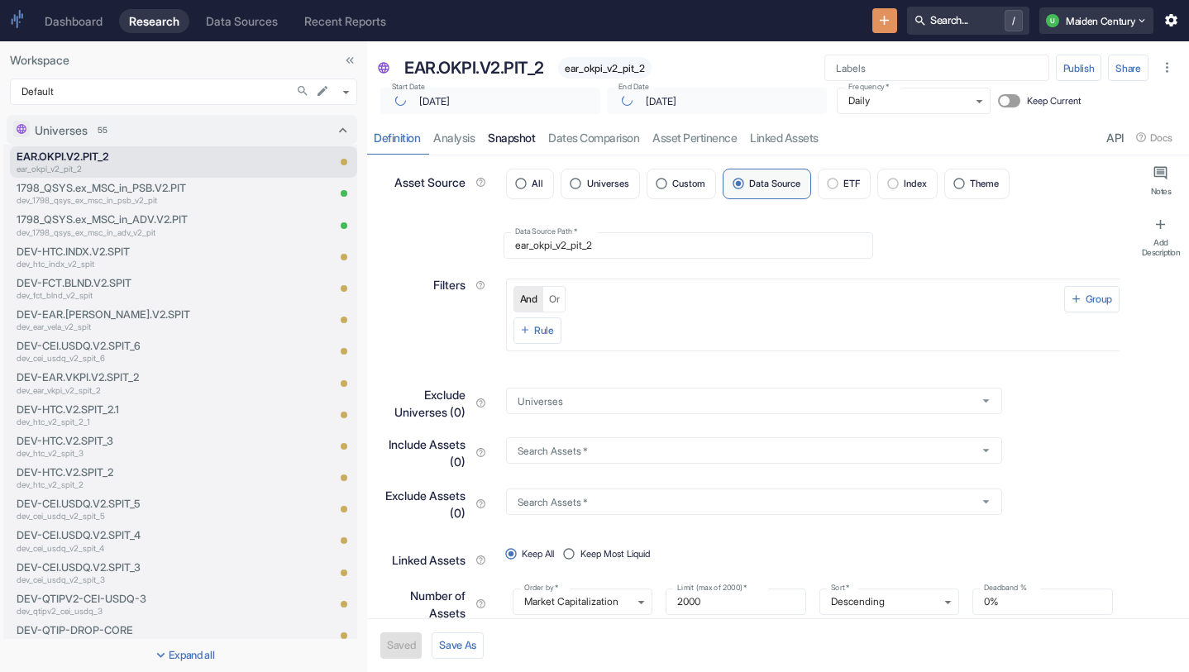
type textarea "x"
click at [458, 140] on link "analysis" at bounding box center [454, 138] width 55 height 34
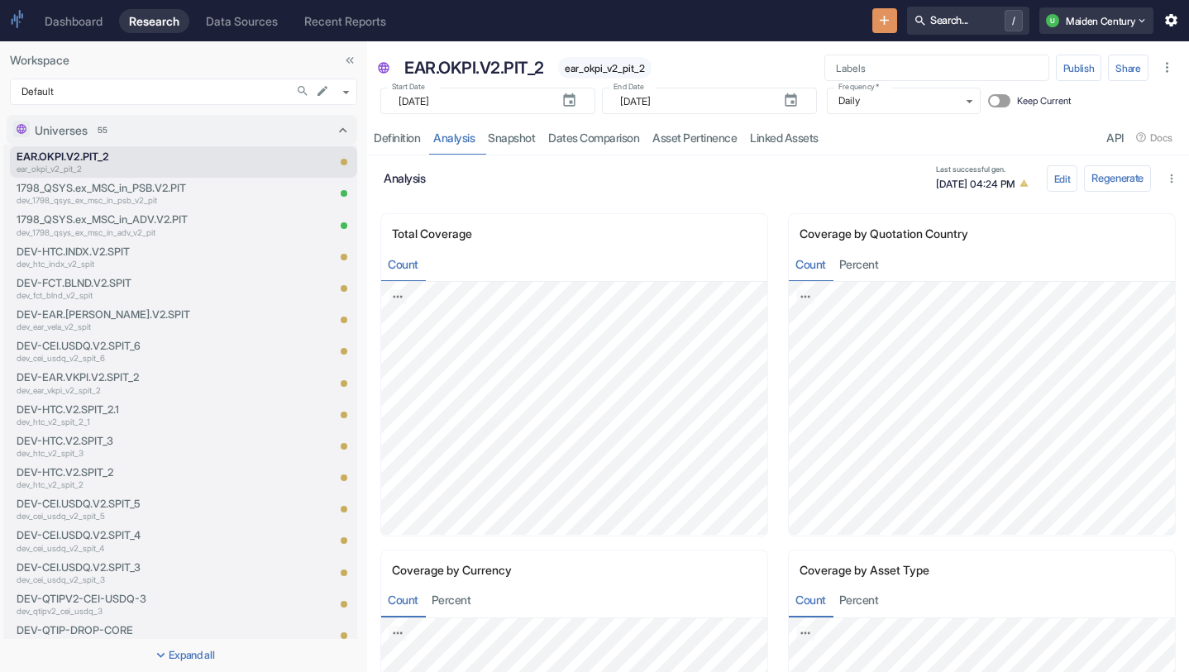
click at [872, 17] on button "New Resource" at bounding box center [885, 21] width 26 height 26
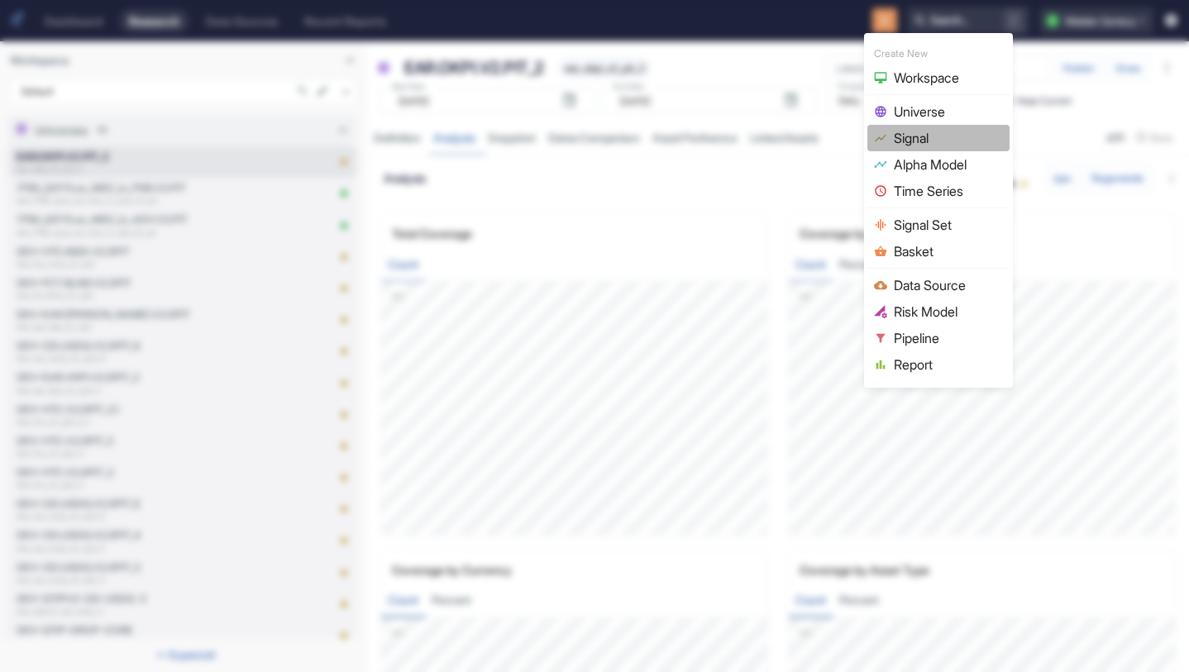
click at [932, 139] on span "Signal" at bounding box center [948, 138] width 109 height 20
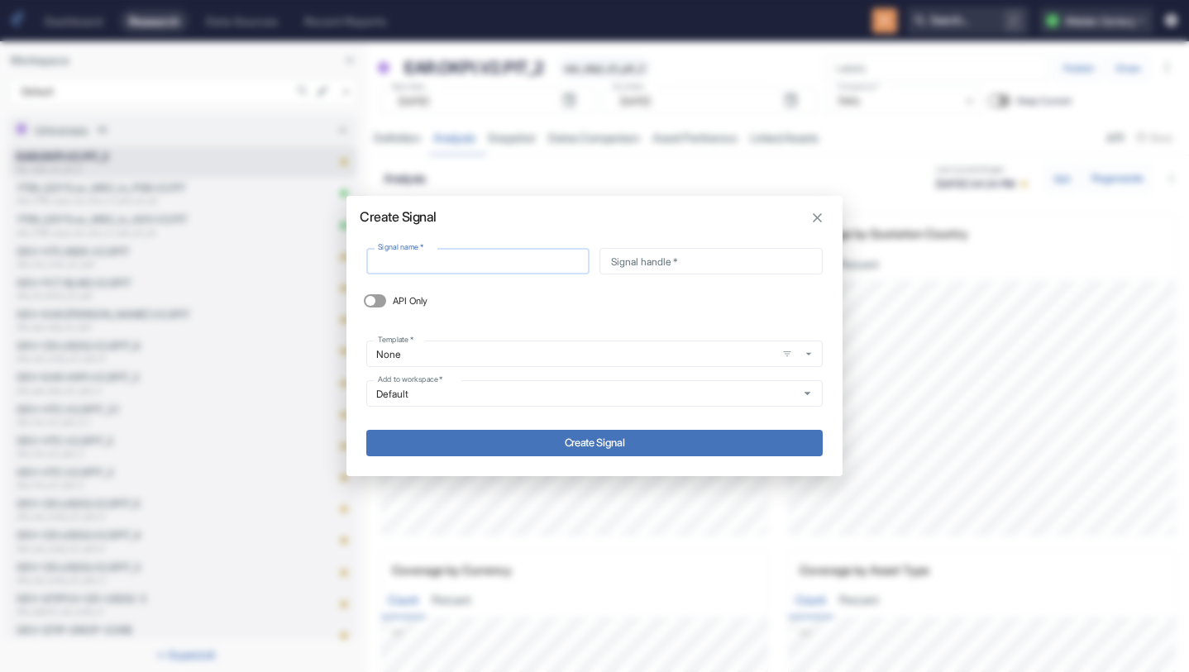
type input "EAR.OKPI.V2.PIT_2"
type input "ear_okpi_v2_pit_2"
type input "EAR.OKPI.V2.PIT_2"
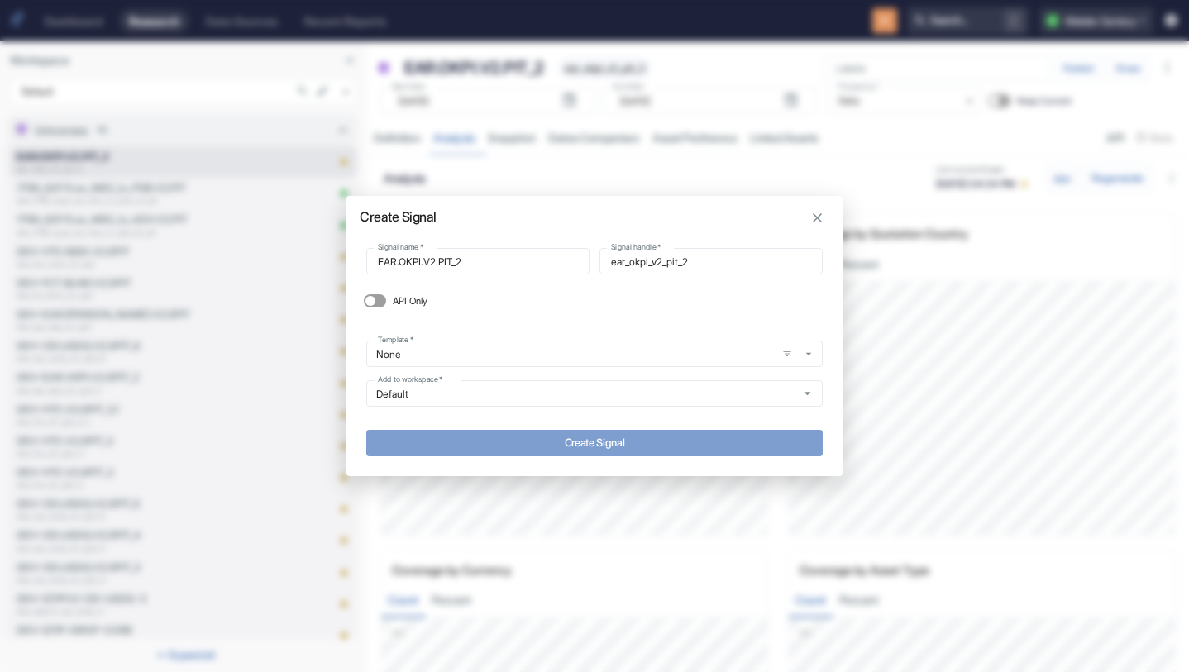
click at [603, 439] on button "Create Signal" at bounding box center [594, 443] width 456 height 26
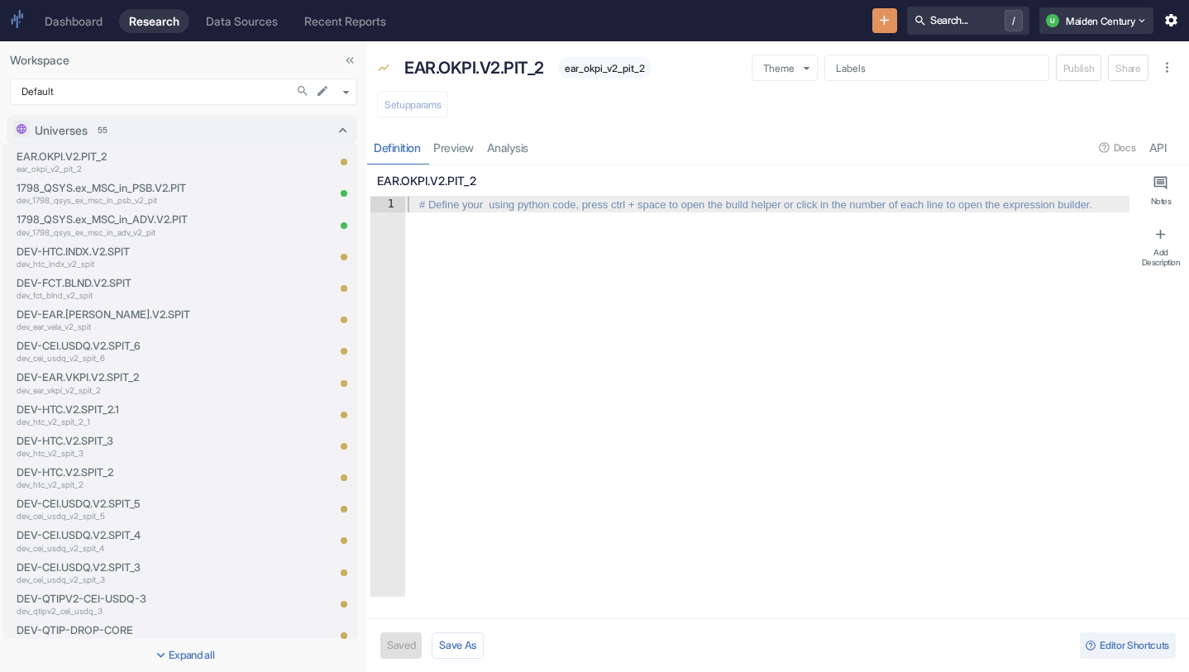
click at [512, 302] on div at bounding box center [766, 413] width 725 height 432
type textarea "x"
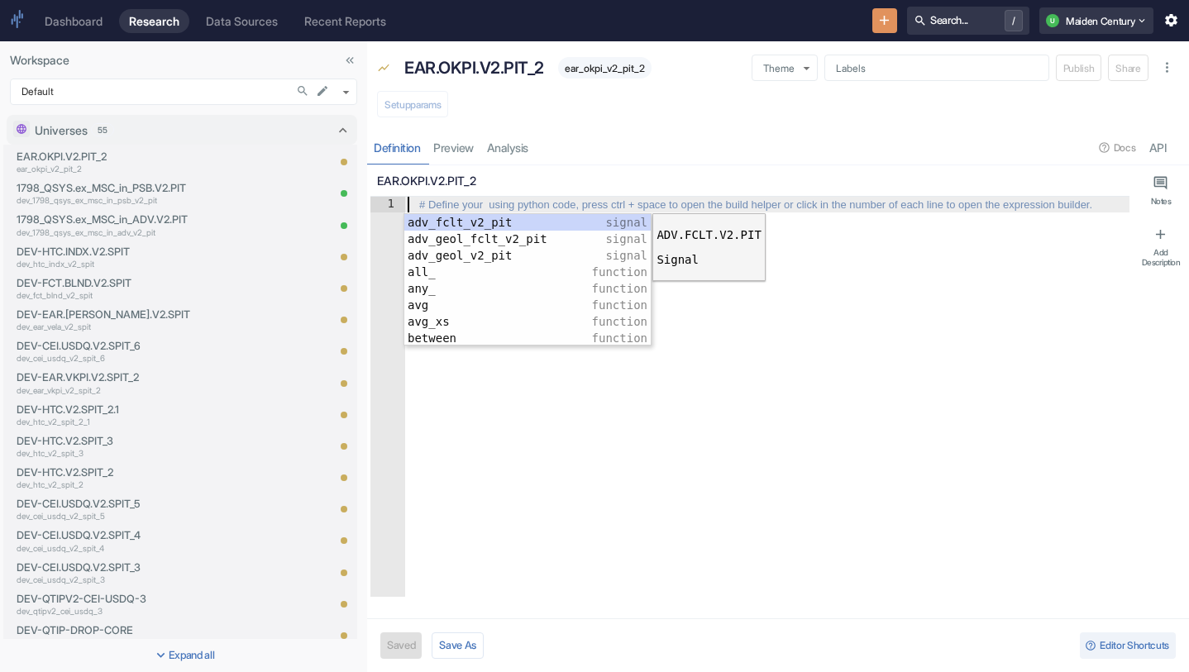
type textarea "E"
type textarea "x"
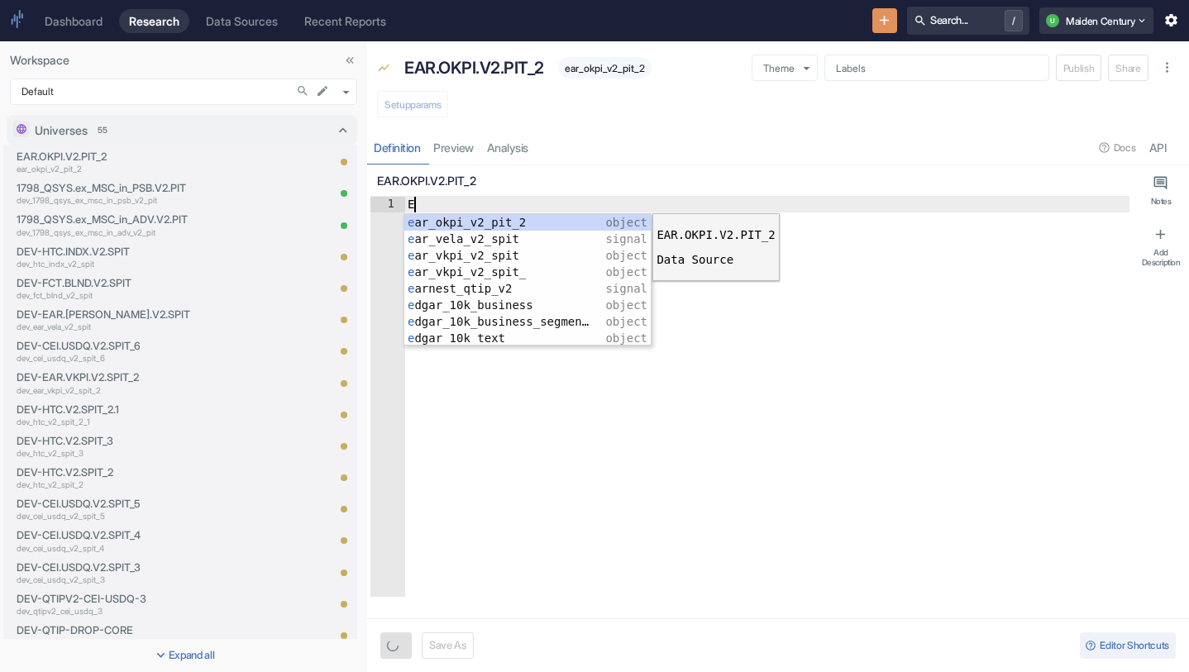
type textarea "EA"
type textarea "x"
type textarea "EAR"
type textarea "x"
type textarea "ear_okpi_v2_pit_2"
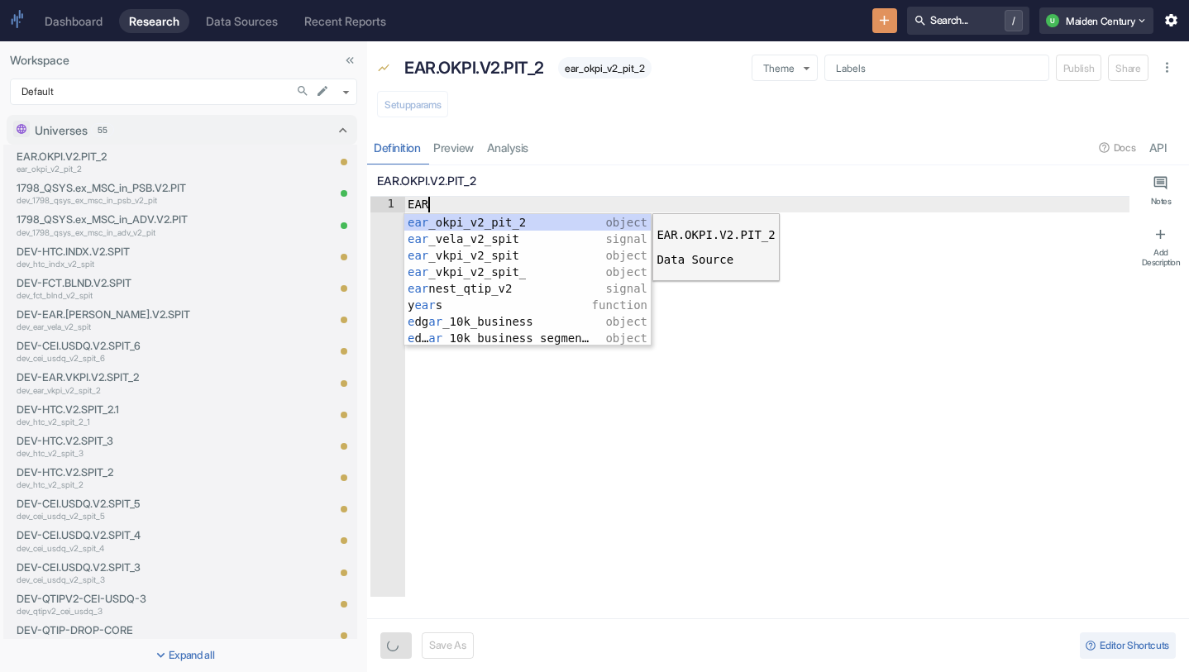
type textarea "x"
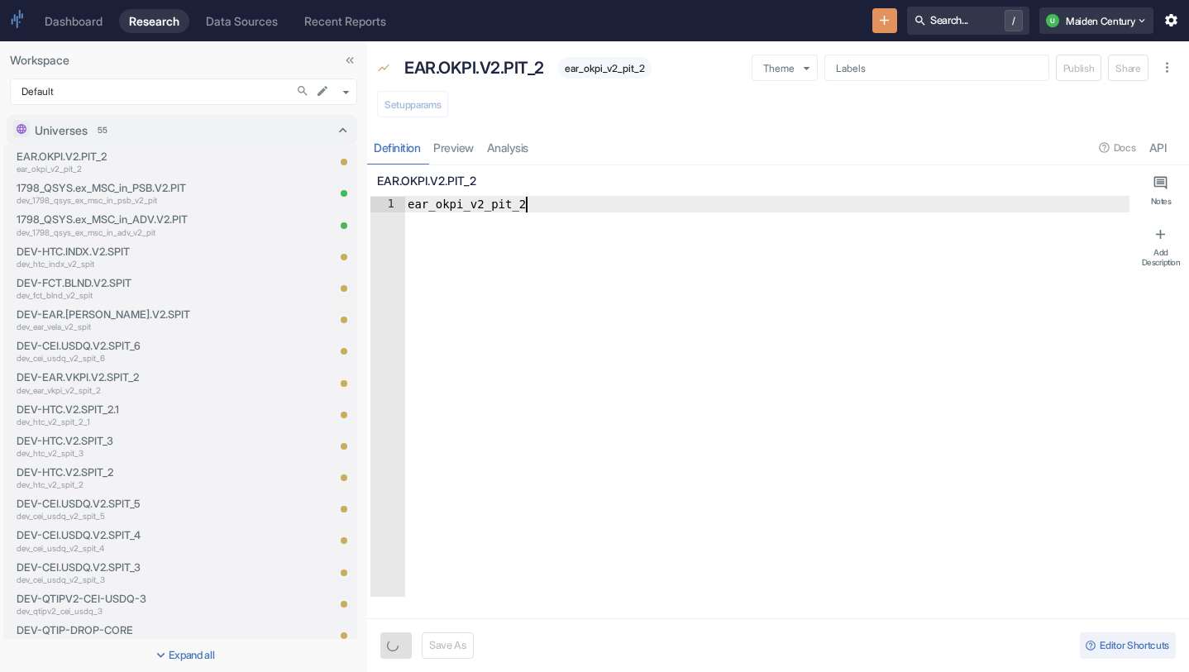
type textarea "ear_okpi_v2_pit_2."
type textarea "x"
type textarea "ear_okpi_v2_pit_2.Q"
type textarea "x"
type textarea "ear_okpi_v2_pit_2.QT"
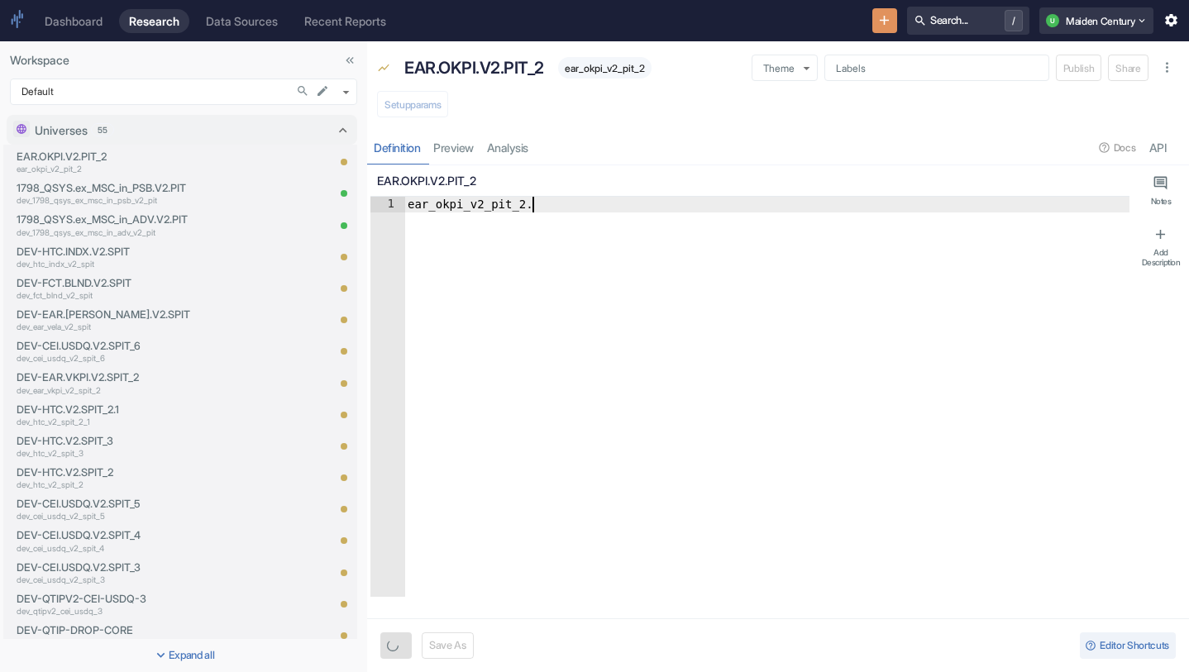
type textarea "x"
type textarea "ear_okpi_v2_pit_2.QTI"
type textarea "x"
type textarea "ear_okpi_v2_pit_2.QTIP"
type textarea "x"
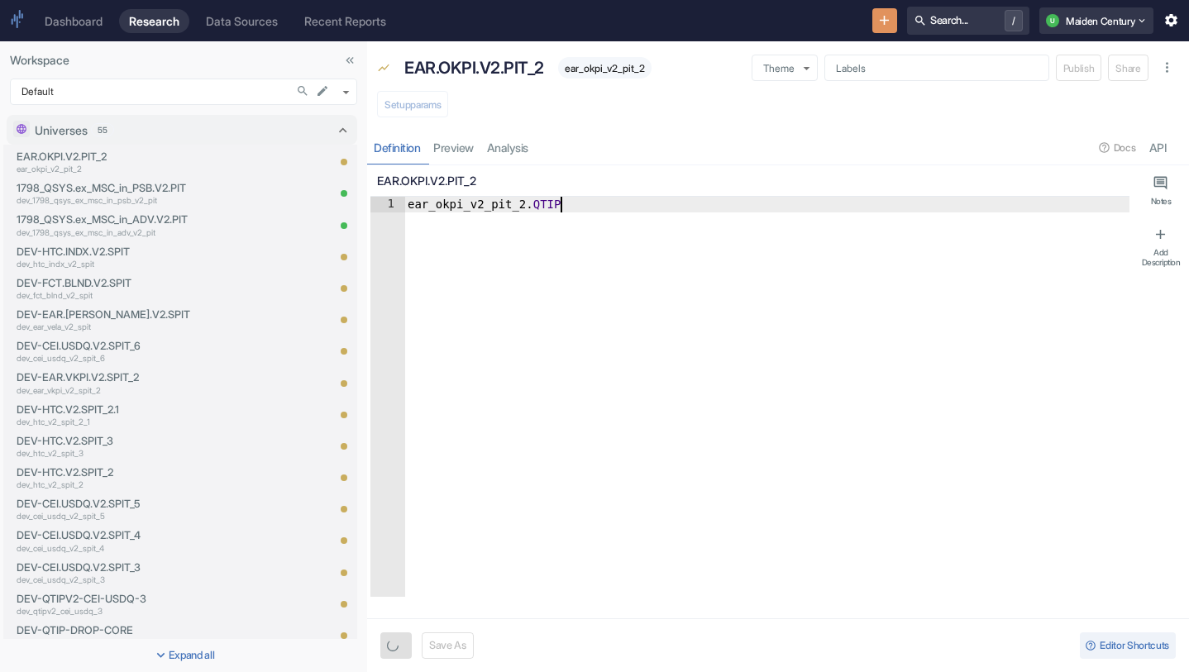
type textarea "ear_okpi_v2_pit_2.QTI"
type textarea "x"
type textarea "ear_okpi_v2_pit_2.QT"
type textarea "x"
type textarea "ear_okpi_v2_pit_2.Q"
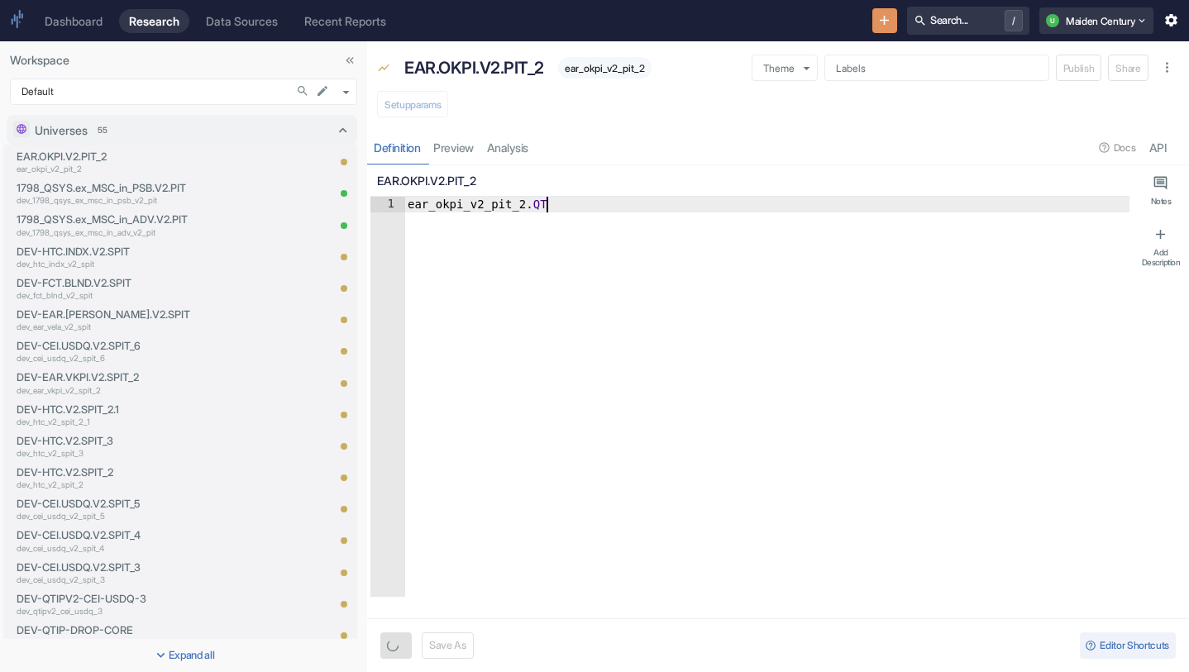
type textarea "x"
type textarea "ear_okpi_v2_pit_2."
type textarea "x"
type textarea "ear_okpi_v2_pit_2.q"
type textarea "x"
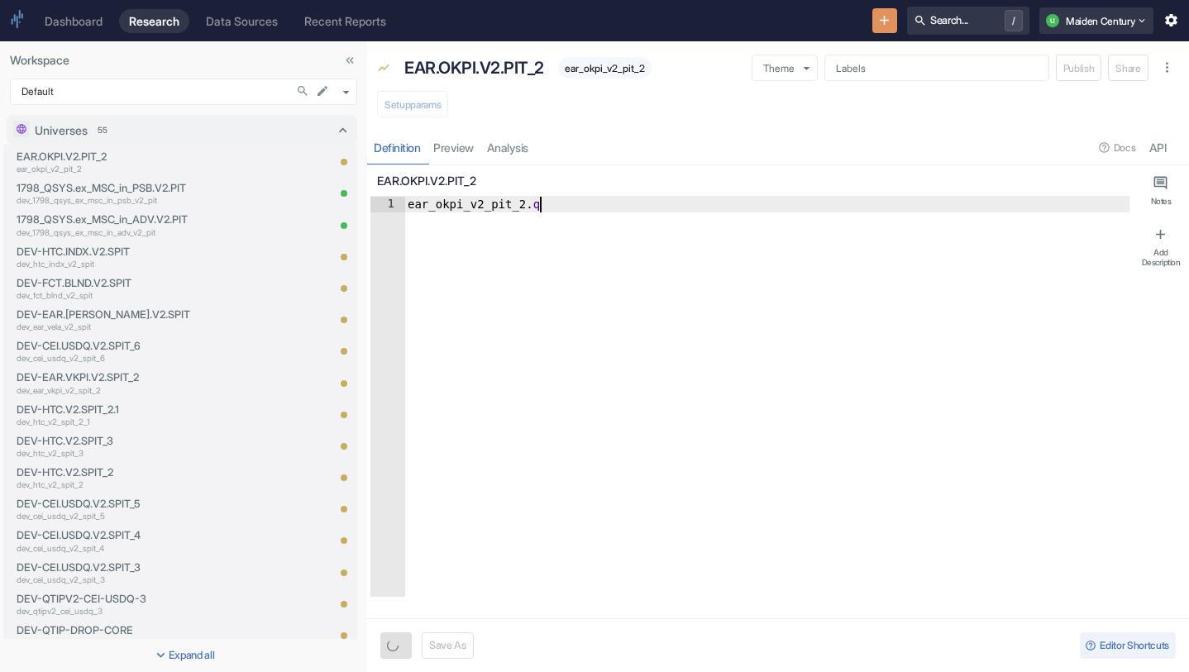
type textarea "ear_okpi_v2_pit_2.qt"
type textarea "x"
type textarea "ear_okpi_v2_pit_2.qti"
type textarea "x"
type textarea "ear_okpi_v2_pit_2.qtip"
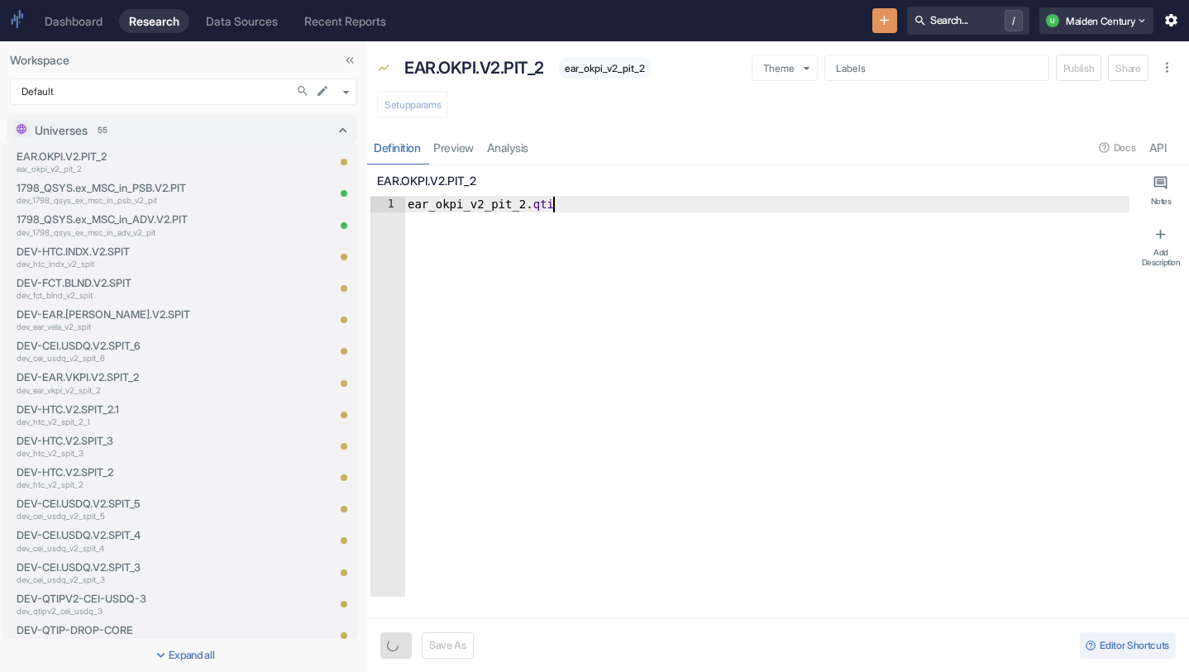
type textarea "x"
type textarea "ear_okpi_v2_pit_2.qtip_"
type textarea "x"
type textarea "ear_okpi_v2_pit_2.qtip_s"
type textarea "x"
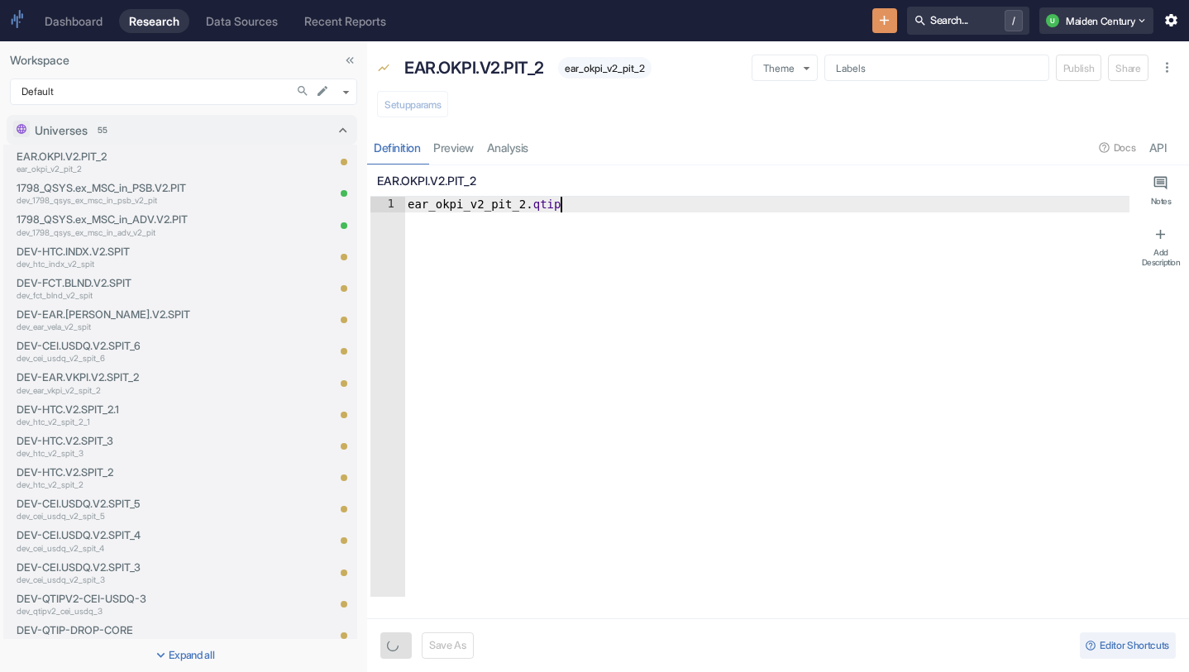
type textarea "ear_okpi_v2_pit_2.qtip_sc"
type textarea "x"
type textarea "ear_okpi_v2_pit_2.qtip_sco"
type textarea "x"
type textarea "ear_okpi_v2_pit_2.qtip_scor"
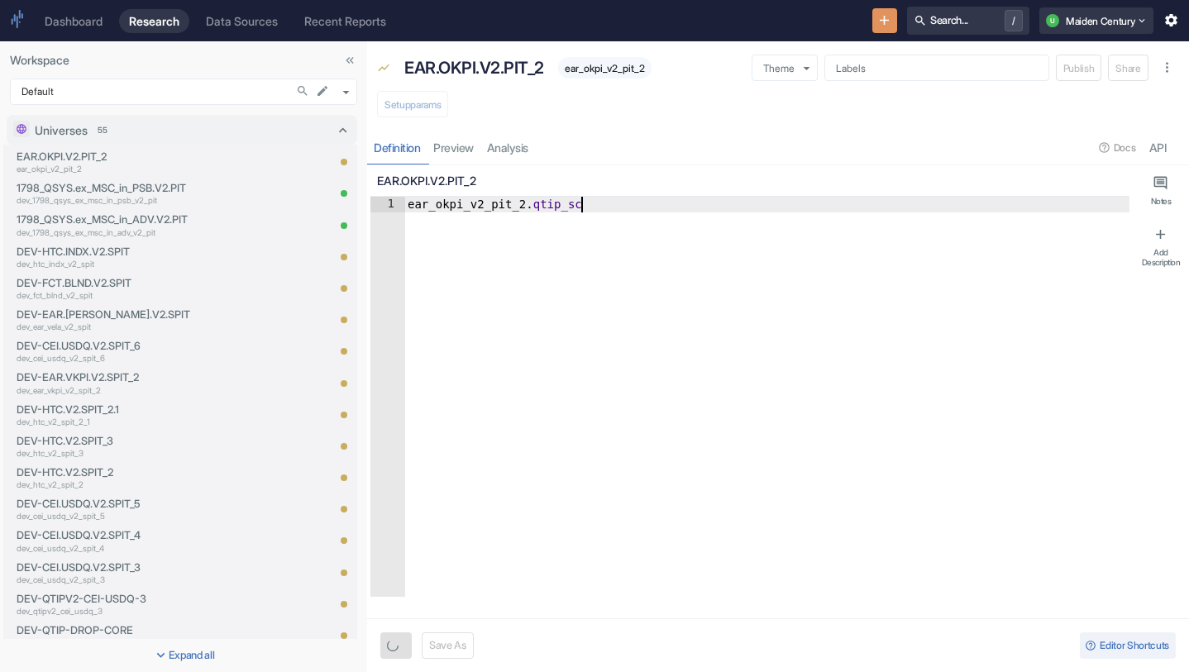
type textarea "x"
type textarea "ear_okpi_v2_pit_2.qtip_score"
type textarea "x"
type textarea "ear_okpi_v2_pit_2.qtip_score"
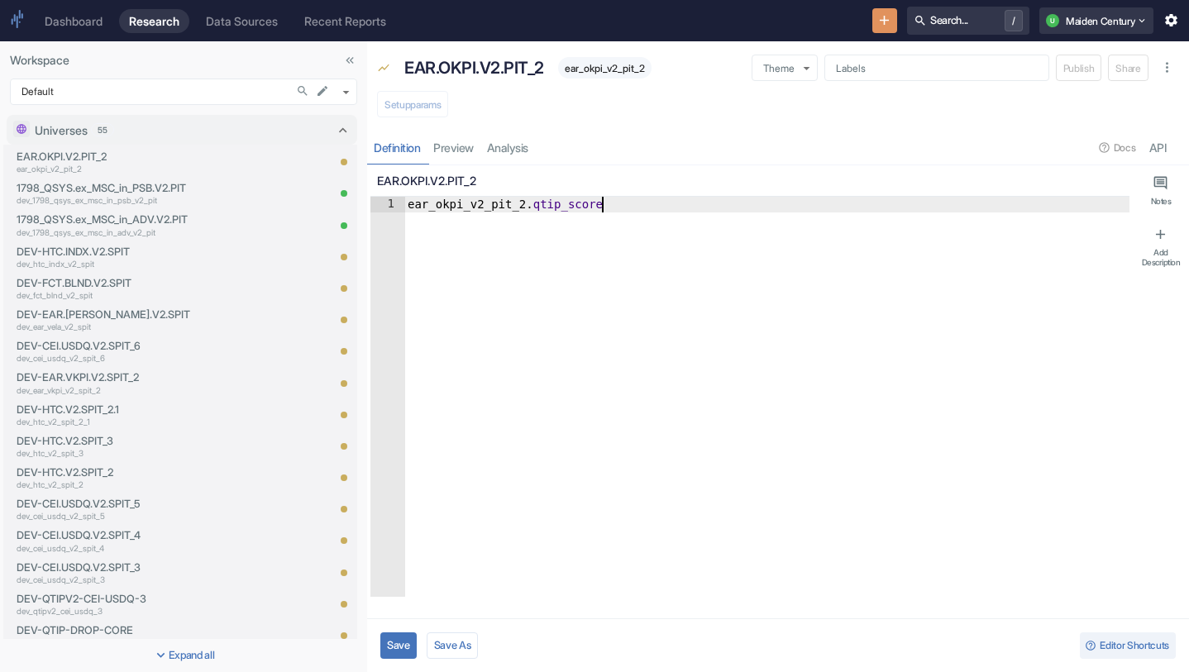
click at [405, 638] on button "Save" at bounding box center [398, 645] width 36 height 26
click at [432, 105] on button "Setup params" at bounding box center [412, 104] width 71 height 26
type textarea "x"
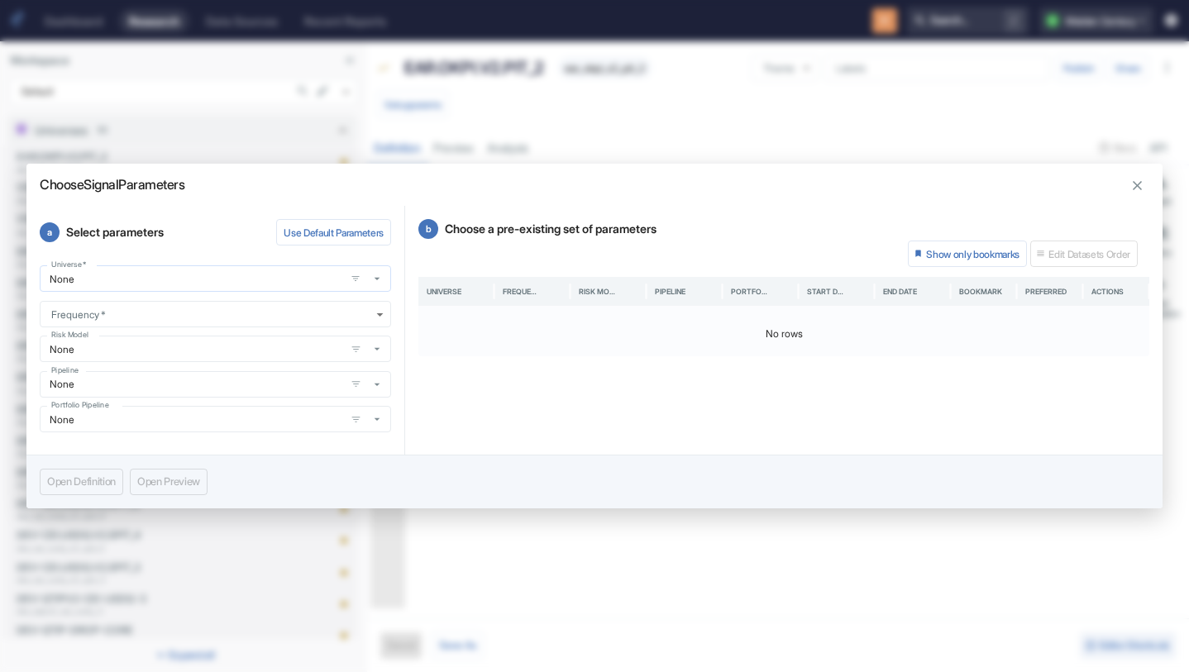
click at [278, 279] on input "None" at bounding box center [192, 279] width 295 height 14
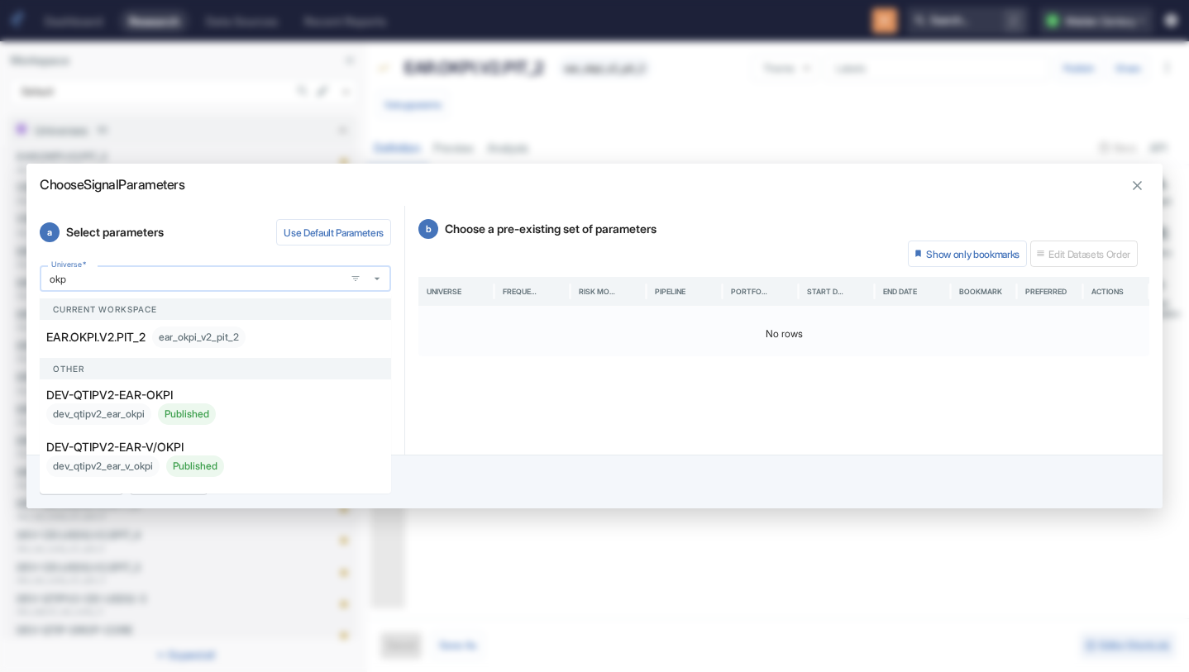
type input "okpi"
click at [217, 349] on li "EAR.OKPI.V2.PIT_2 ear_okpi_v2_pit_2" at bounding box center [215, 337] width 351 height 35
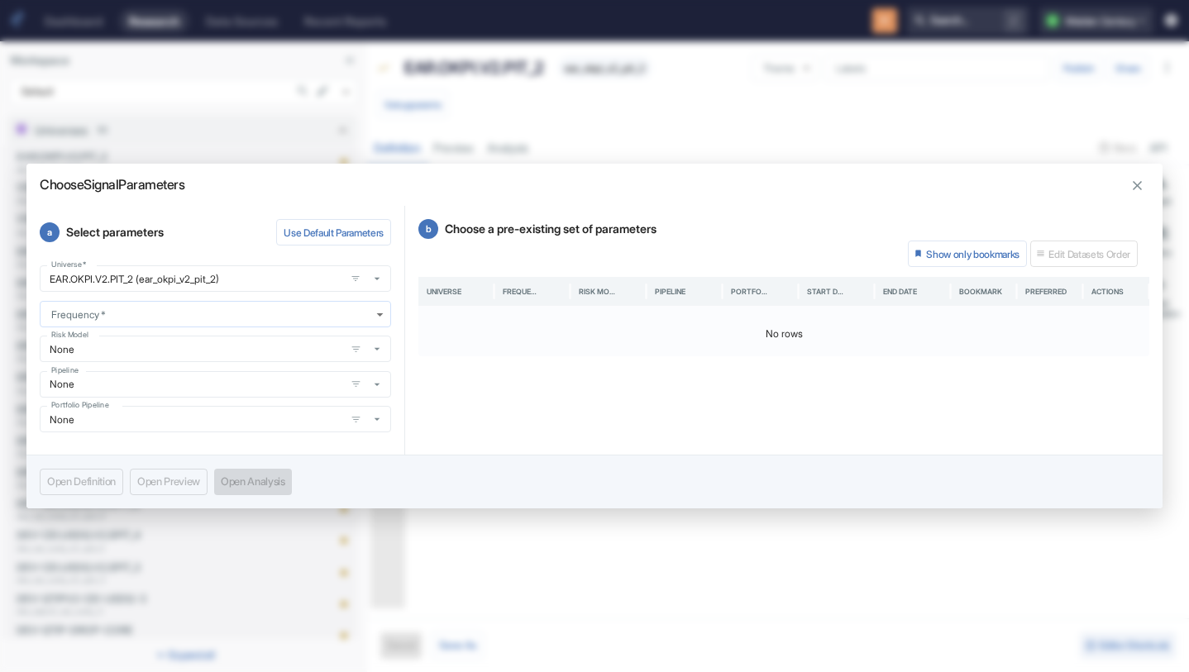
click at [166, 317] on body "Dashboard Research Data Sources Recent Reports Search... / U Maiden Century Wor…" at bounding box center [594, 336] width 1189 height 672
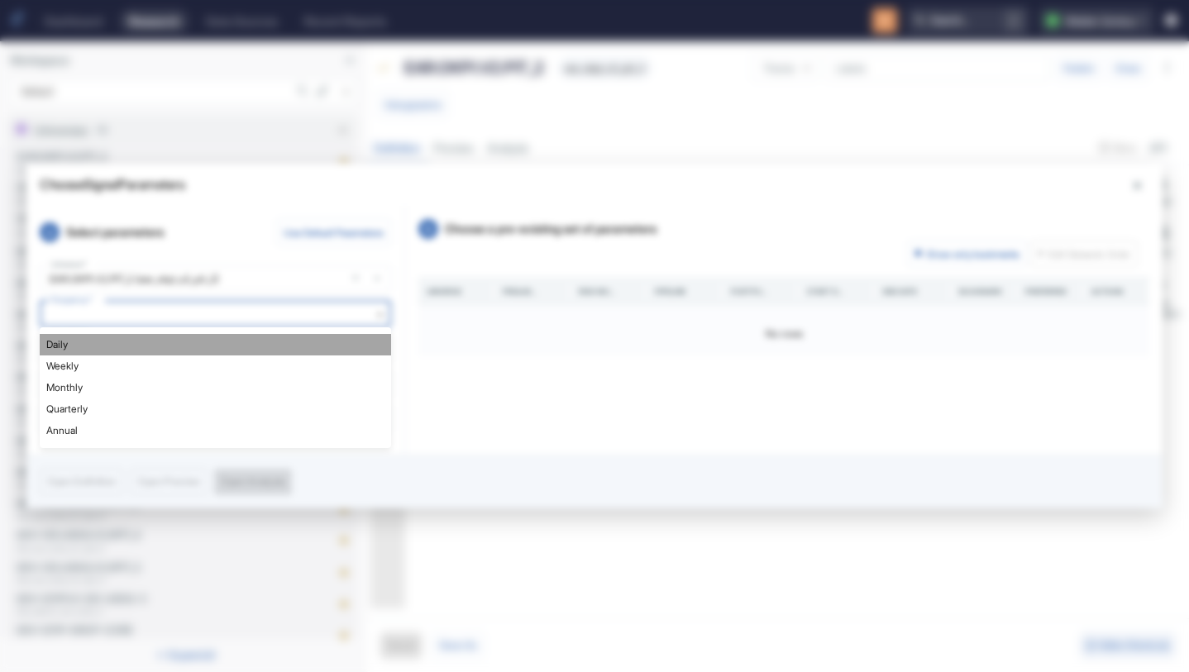
click at [141, 346] on li "Daily" at bounding box center [215, 344] width 351 height 21
type textarea "x"
type input "DAILY"
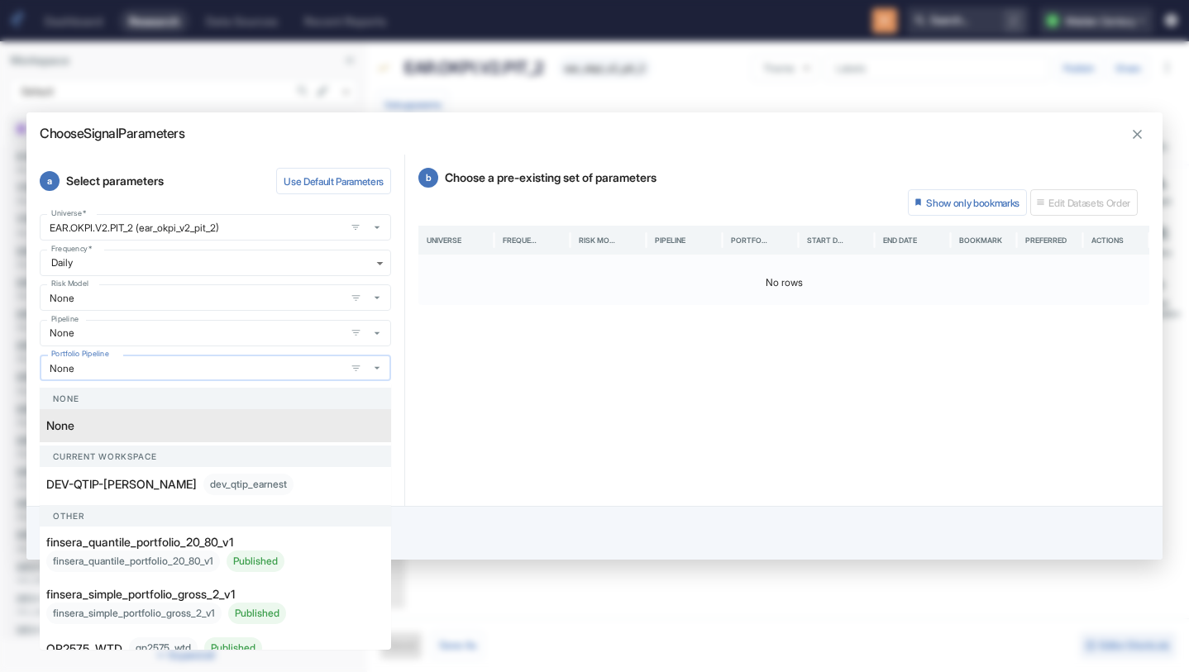
click at [169, 365] on input "None" at bounding box center [192, 368] width 295 height 14
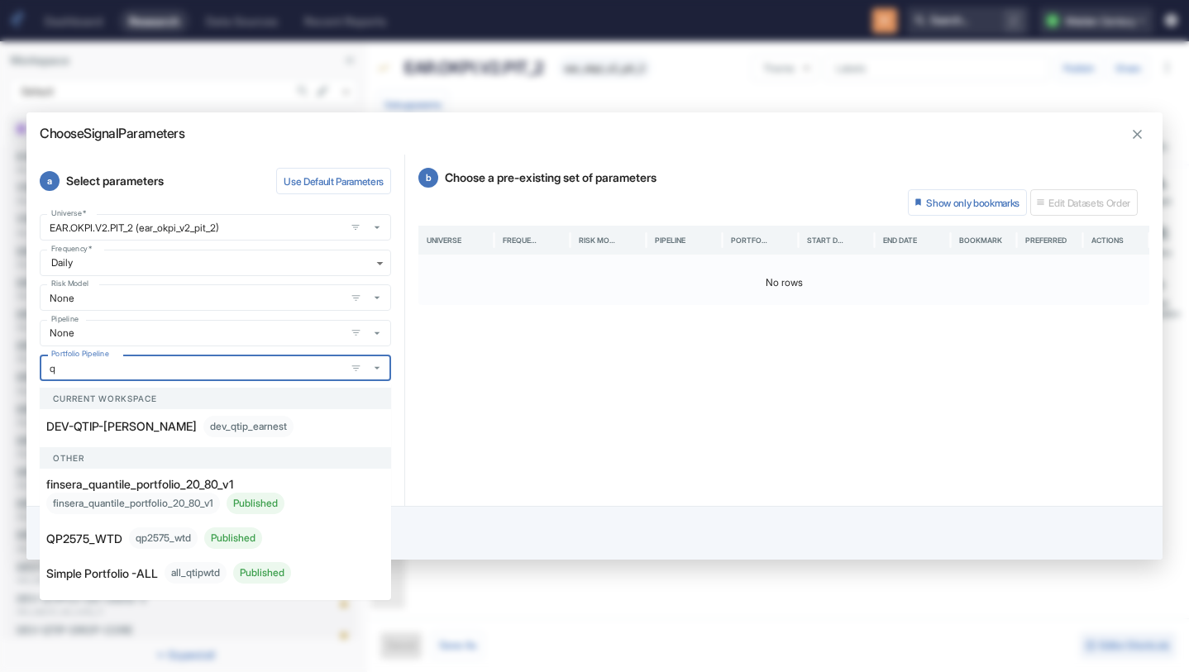
type input "qp"
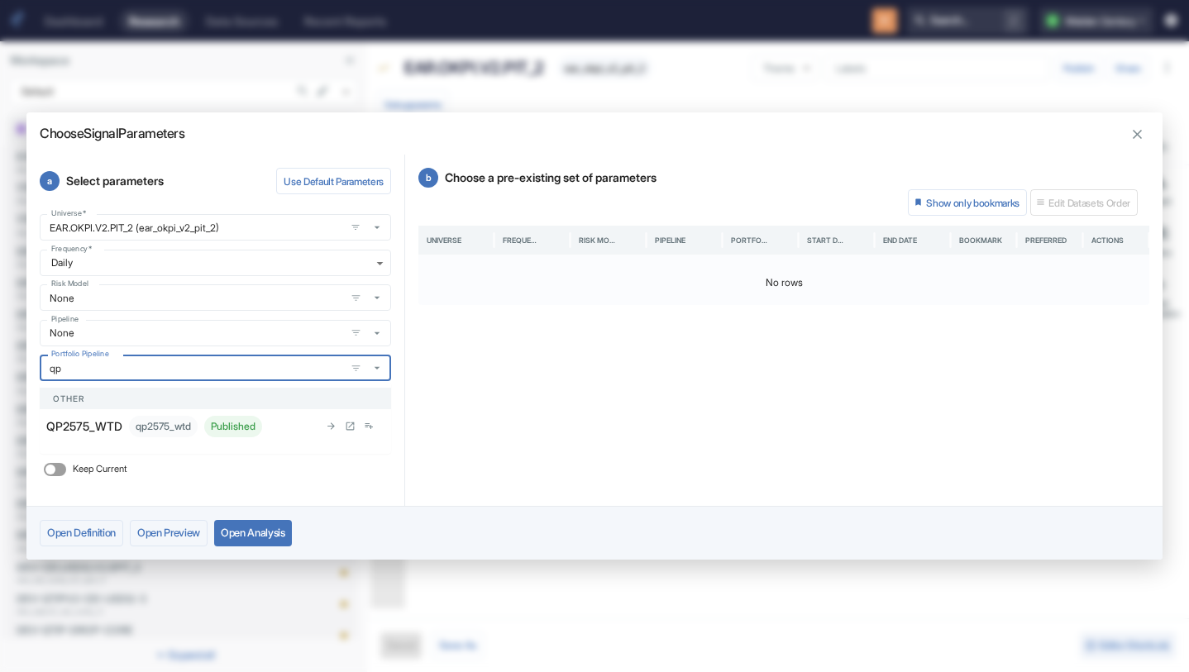
click at [138, 426] on div "qp2575_wtd Published" at bounding box center [195, 426] width 133 height 21
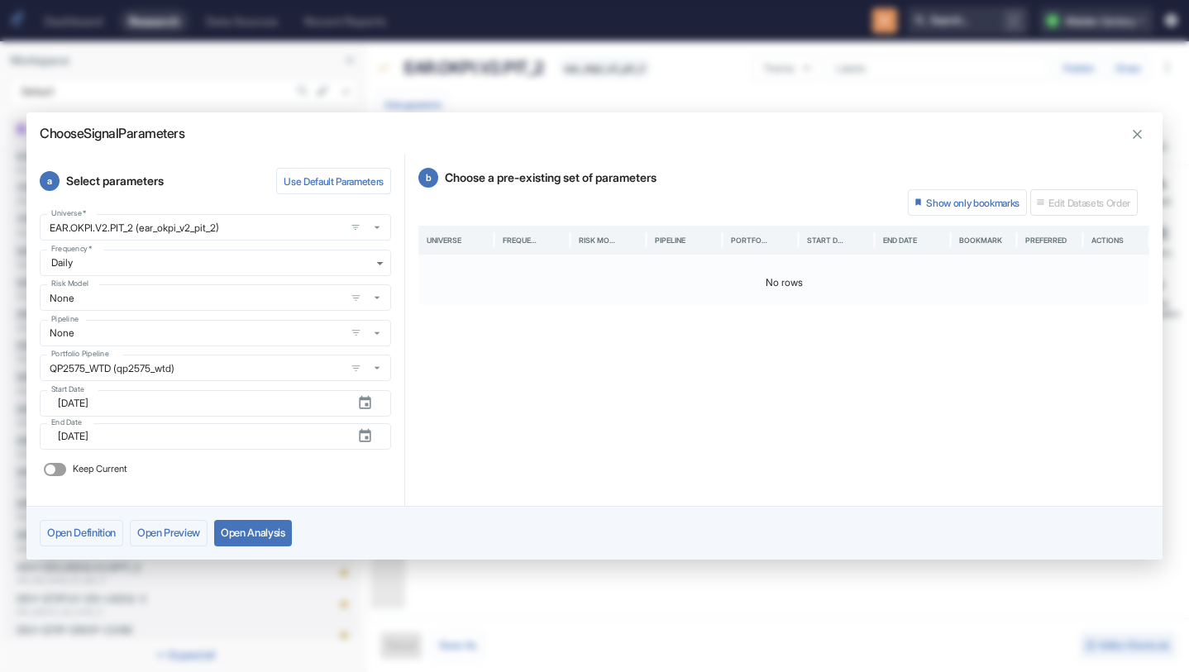
click at [423, 493] on div "b Choose a pre-existing set of parameters Show only bookmarks Edit Datasets Ord…" at bounding box center [783, 330] width 757 height 351
click at [289, 533] on button "Open Analysis" at bounding box center [253, 533] width 78 height 26
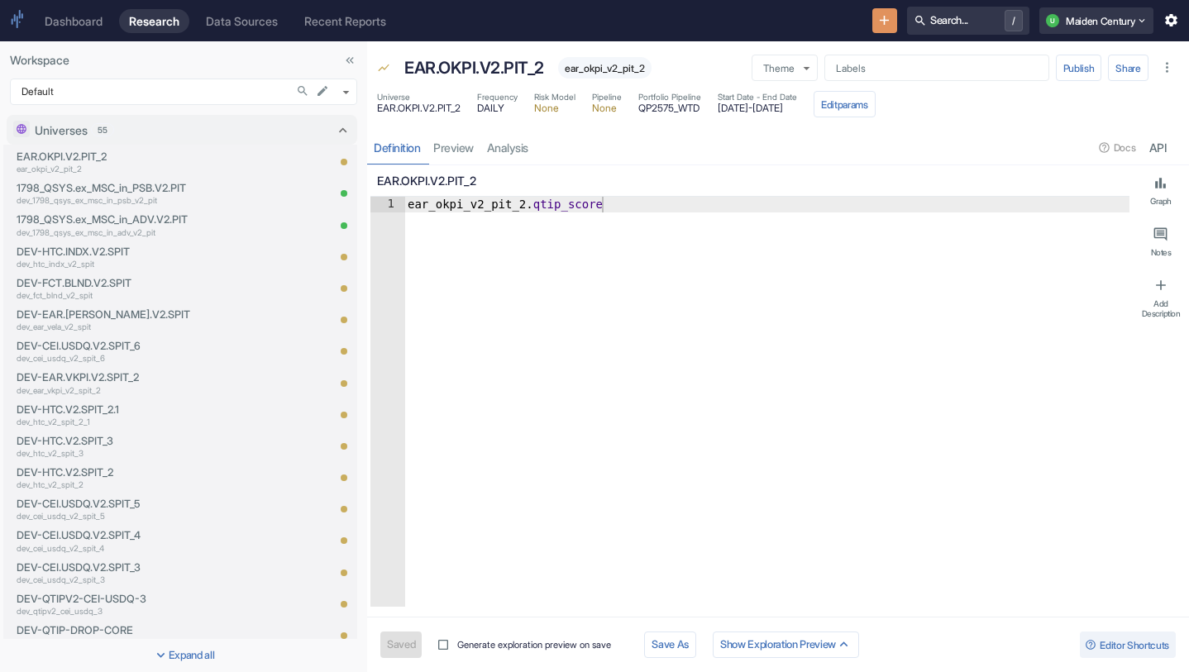
type textarea "x"
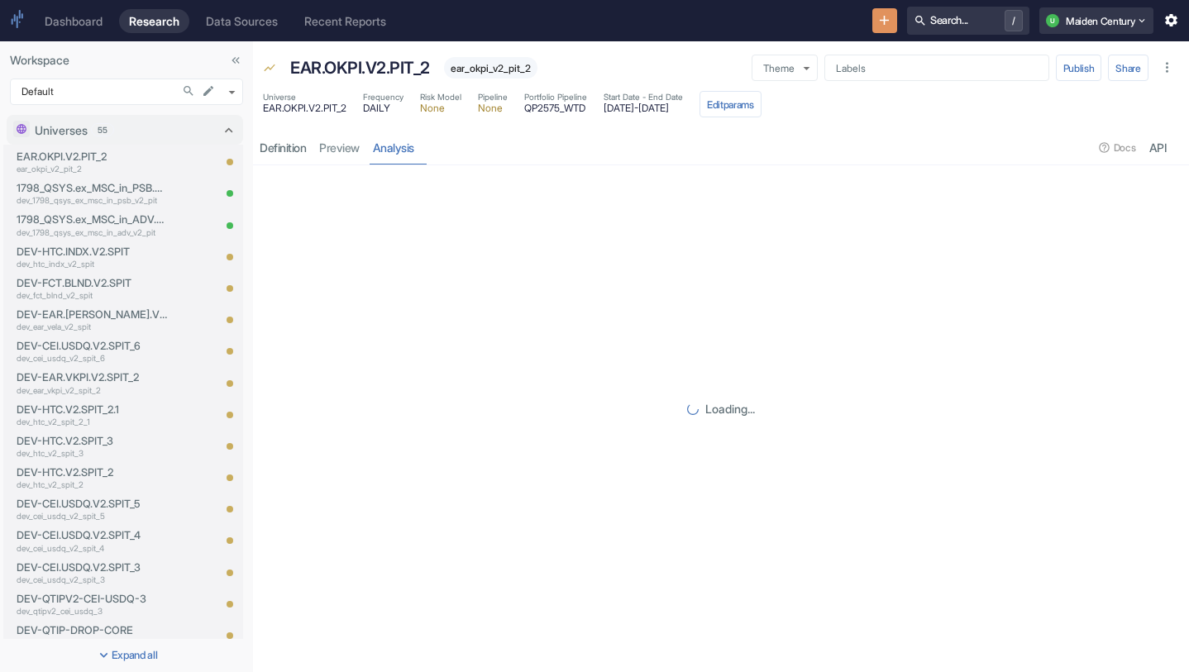
drag, startPoint x: 367, startPoint y: 308, endPoint x: 253, endPoint y: 293, distance: 115.0
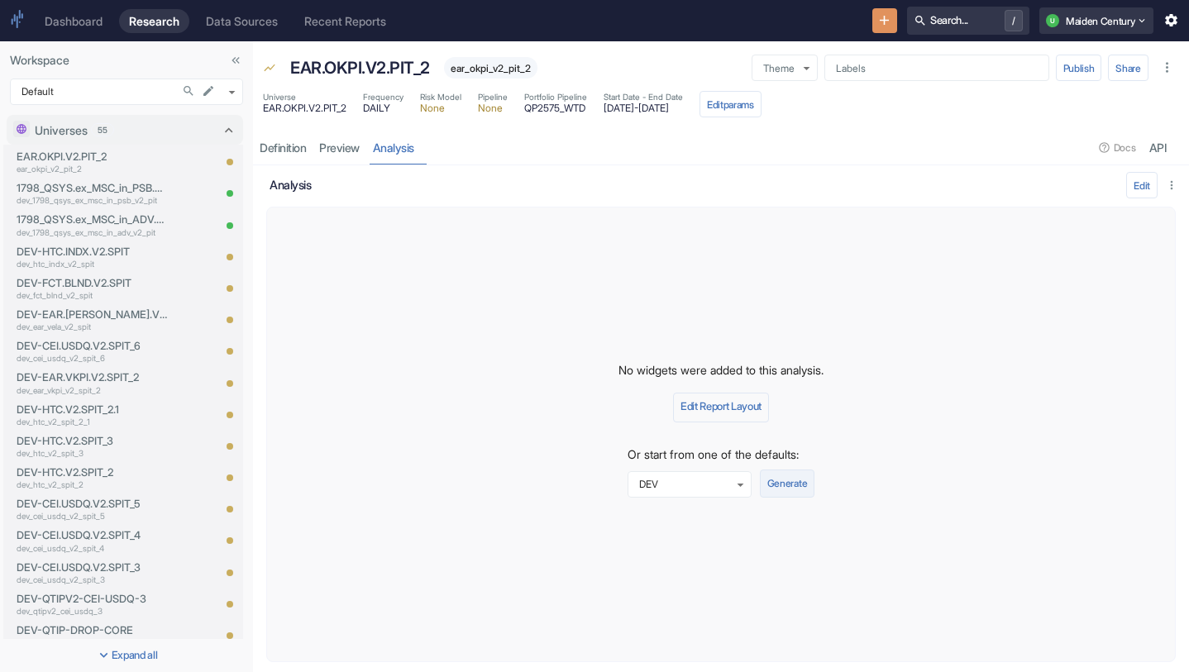
click at [799, 484] on button "Generate" at bounding box center [787, 484] width 55 height 28
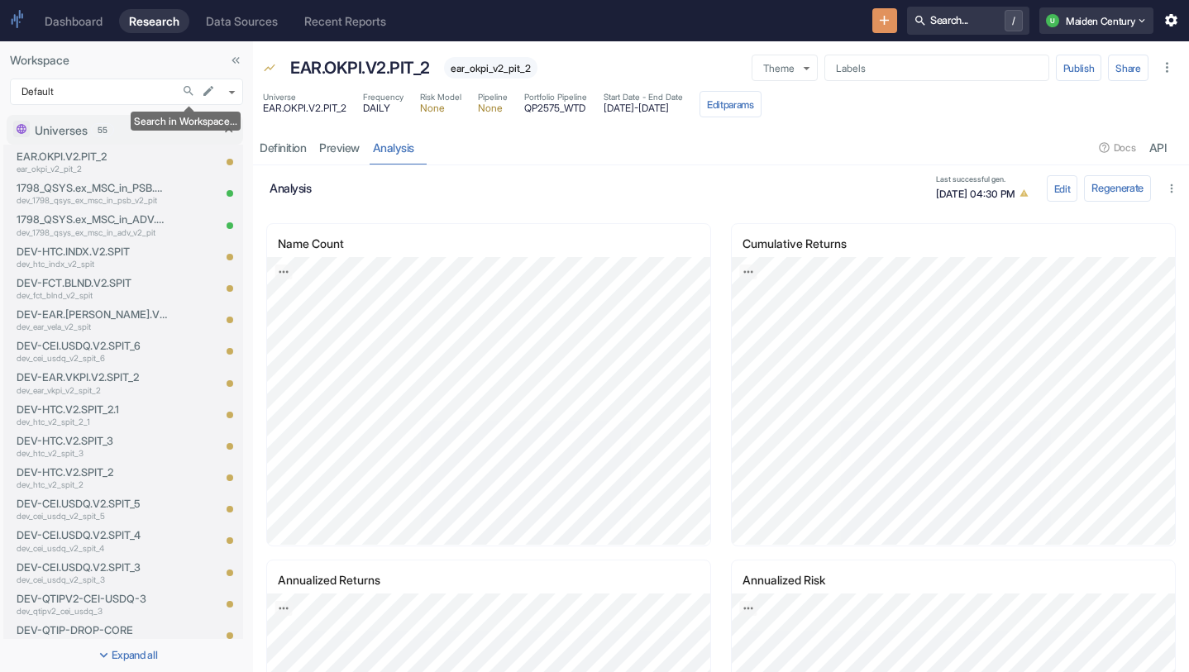
click at [184, 87] on icon "Search in Workspace..." at bounding box center [188, 90] width 13 height 13
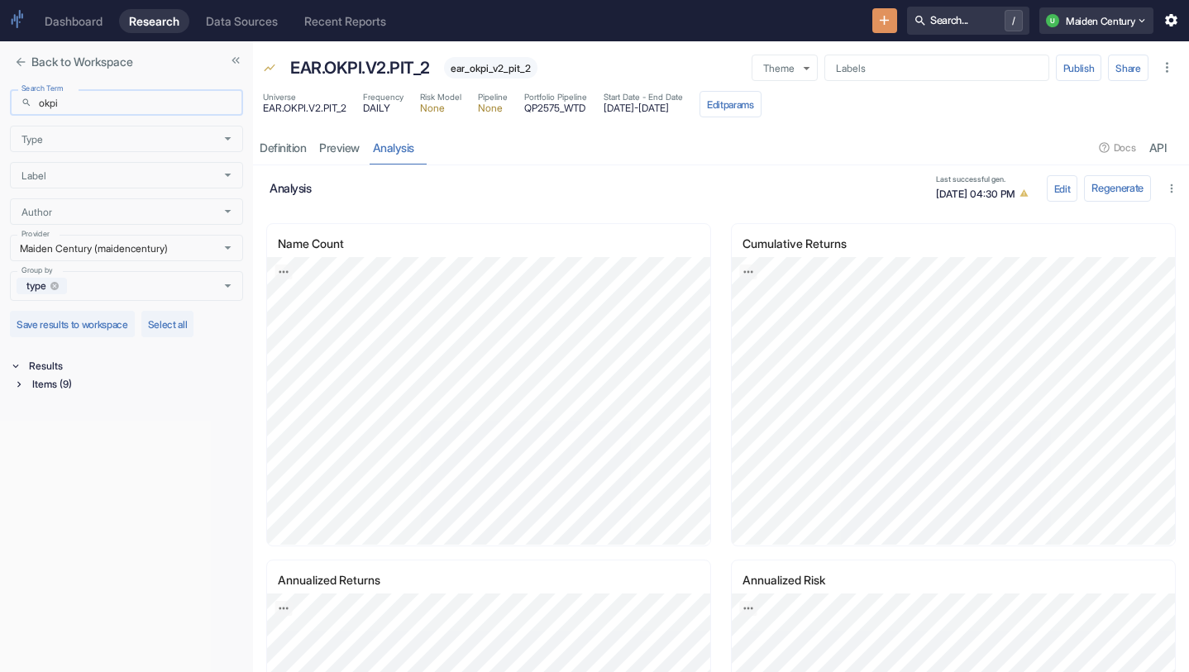
click at [109, 108] on input "okpi" at bounding box center [141, 102] width 204 height 26
click at [59, 388] on div "Items (9)" at bounding box center [136, 384] width 214 height 18
click at [129, 397] on div "Signal / Alpha Model (3)" at bounding box center [137, 402] width 211 height 18
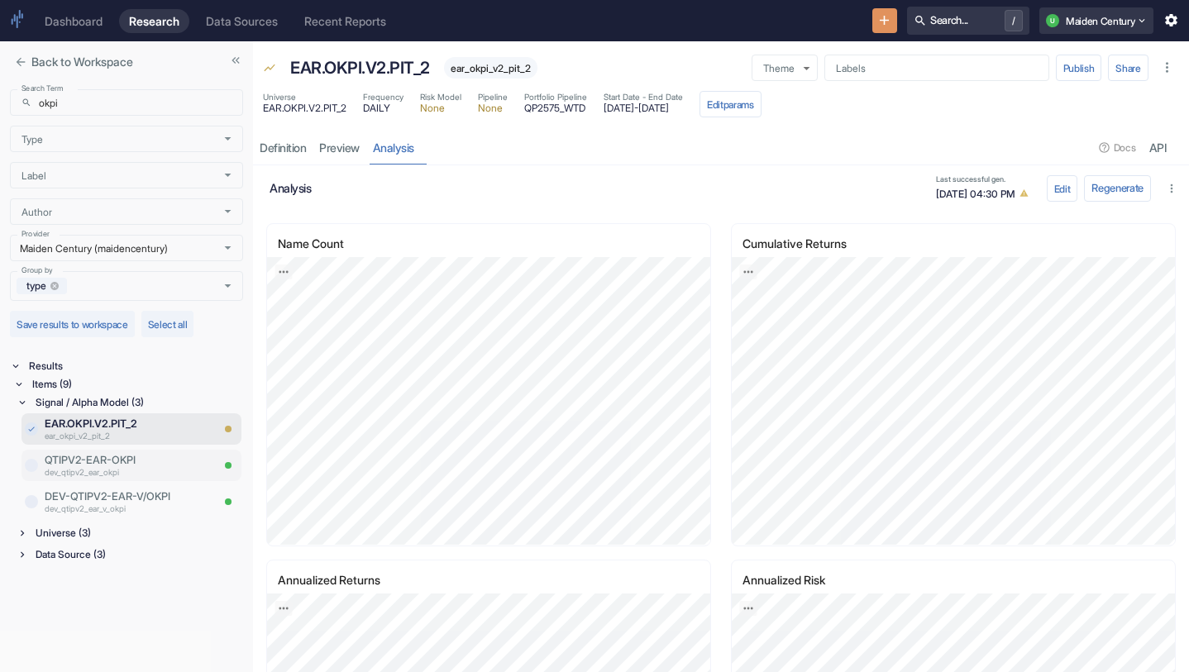
click at [137, 464] on p "QTIPV2-EAR-OKPI" at bounding box center [127, 460] width 165 height 16
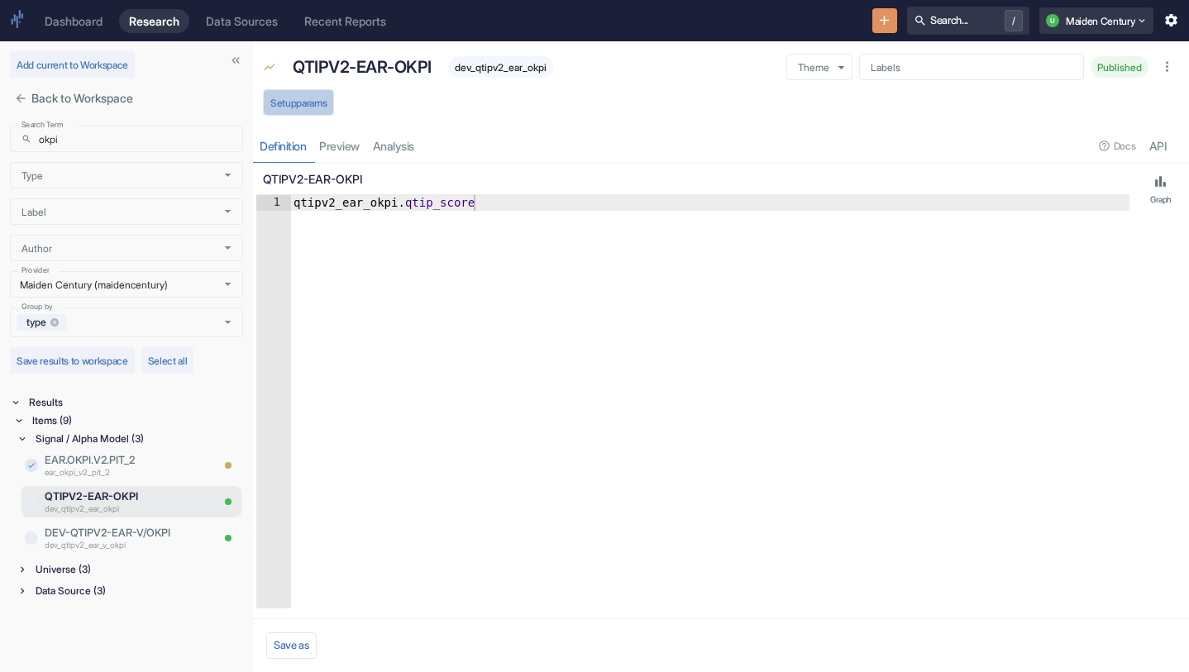
click at [316, 103] on button "Setup params" at bounding box center [298, 102] width 71 height 26
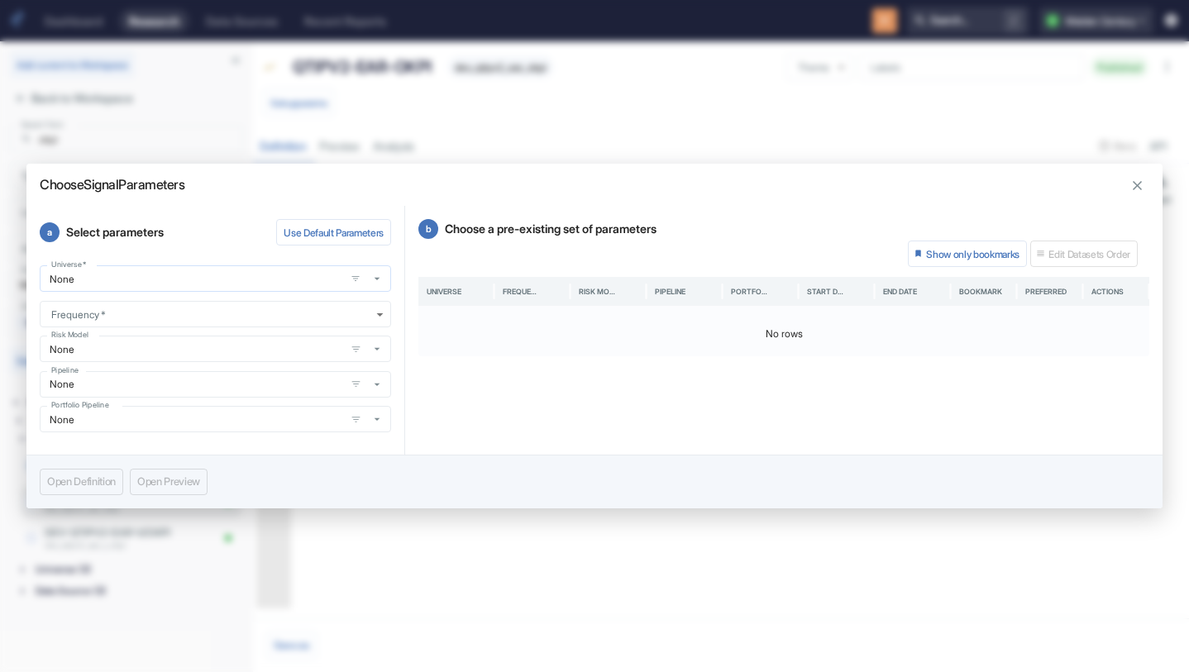
click at [199, 278] on input "None" at bounding box center [192, 279] width 295 height 14
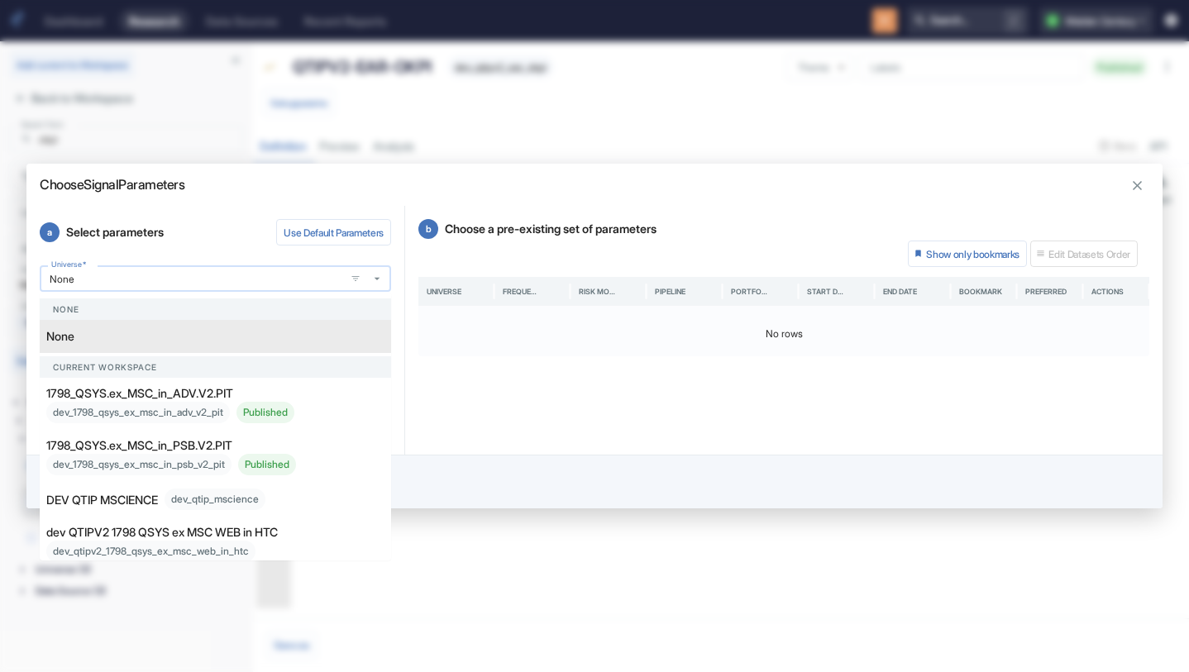
click at [199, 278] on input "None" at bounding box center [192, 279] width 295 height 14
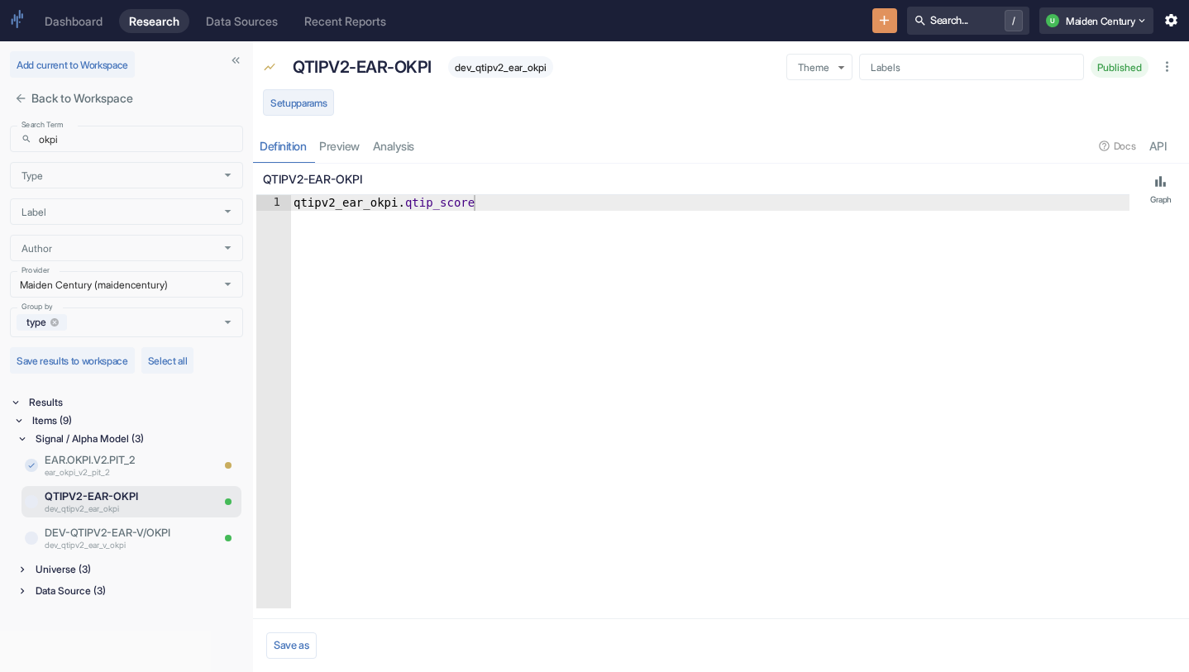
click at [319, 101] on button "Setup params" at bounding box center [298, 102] width 71 height 26
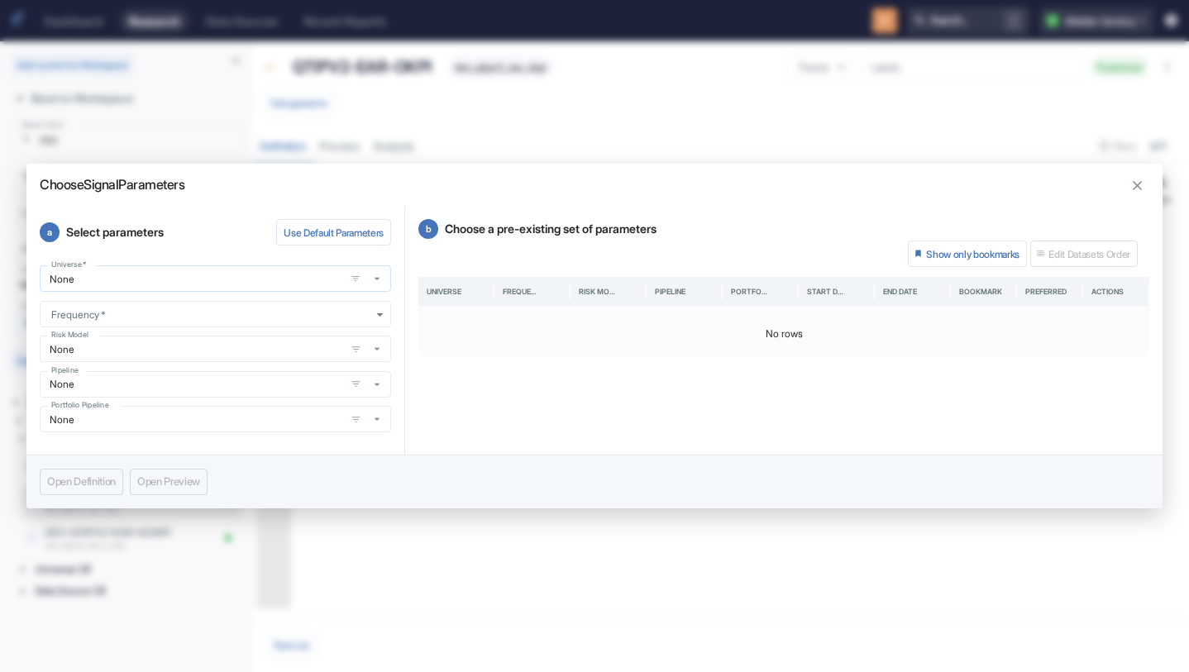
click at [176, 272] on input "None" at bounding box center [192, 279] width 295 height 14
type input "None"
